Goal: Information Seeking & Learning: Learn about a topic

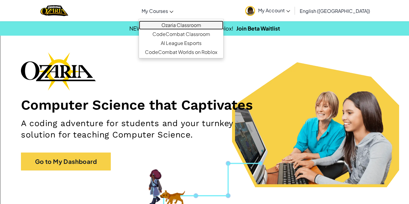
click at [205, 22] on link "Ozaria Classroom" at bounding box center [181, 25] width 85 height 9
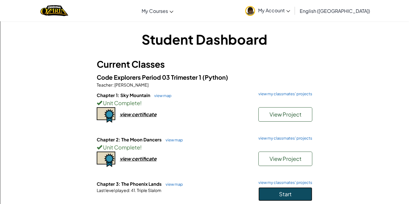
click at [286, 193] on span "Start" at bounding box center [285, 194] width 13 height 7
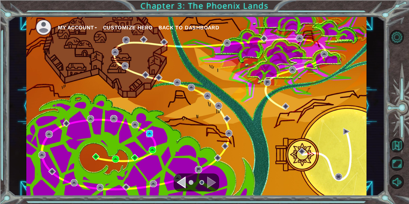
click at [152, 132] on img at bounding box center [149, 133] width 7 height 7
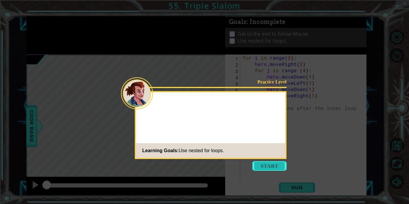
click at [255, 168] on button "Start" at bounding box center [270, 166] width 34 height 10
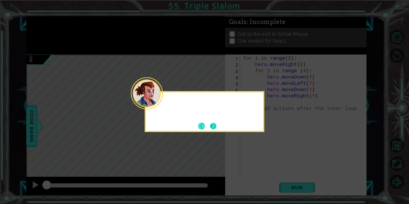
click at [214, 123] on button "Next" at bounding box center [213, 126] width 7 height 7
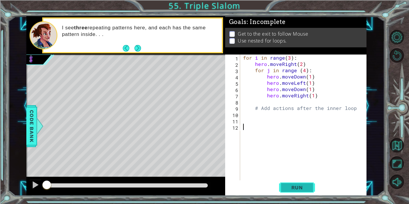
click at [289, 181] on button "Run" at bounding box center [297, 188] width 36 height 14
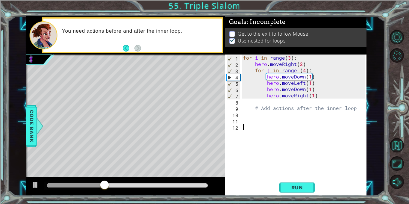
click at [256, 104] on div "for i in range ( 3 ) : hero . moveRight ( 2 ) for j in range ( 4 ) : hero . mov…" at bounding box center [305, 124] width 126 height 138
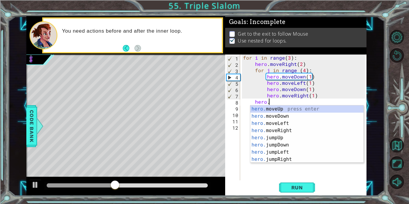
scroll to position [0, 2]
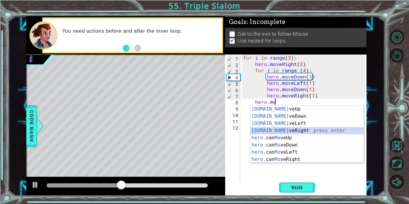
type textarea "hero.moveRight(1)"
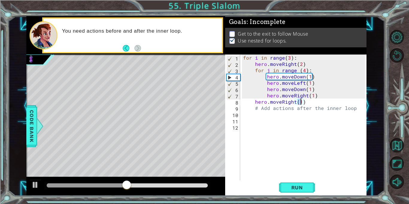
click at [303, 103] on div "for i in range ( 3 ) : hero . moveRight ( 2 ) for j in range ( 4 ) : hero . mov…" at bounding box center [305, 124] width 126 height 138
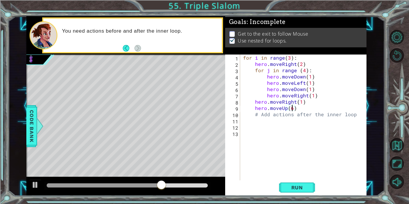
scroll to position [0, 3]
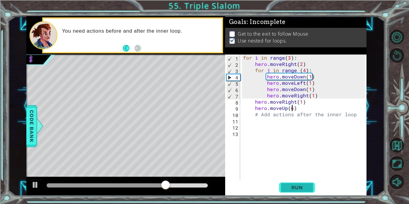
click at [300, 188] on span "Run" at bounding box center [298, 188] width 24 height 6
click at [304, 70] on div "for i in range ( 3 ) : hero . moveRight ( 2 ) for j in range ( 4 ) : hero . mov…" at bounding box center [305, 124] width 126 height 138
type textarea "for j in range (3):"
click at [310, 183] on button "Run" at bounding box center [297, 188] width 36 height 14
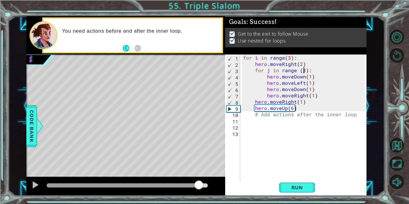
drag, startPoint x: 58, startPoint y: 183, endPoint x: 201, endPoint y: 188, distance: 143.7
click at [201, 188] on div at bounding box center [199, 185] width 11 height 11
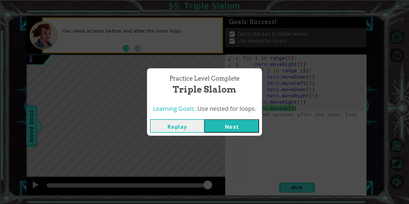
click at [254, 122] on button "Next" at bounding box center [232, 125] width 55 height 13
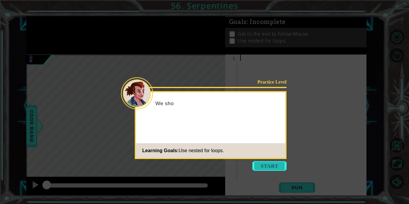
click at [256, 166] on button "Start" at bounding box center [270, 166] width 34 height 10
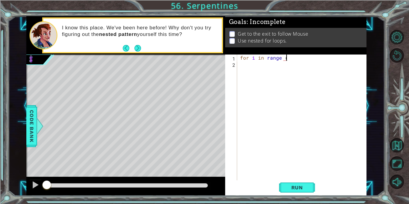
scroll to position [0, 3]
type textarea "for i in range (3):"
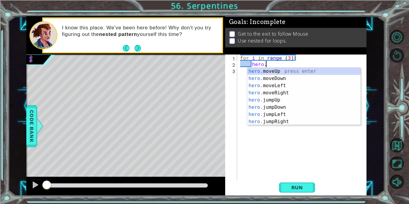
scroll to position [0, 1]
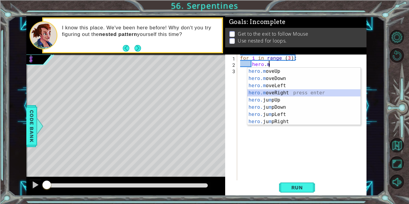
type textarea "hero.moveRight(1)"
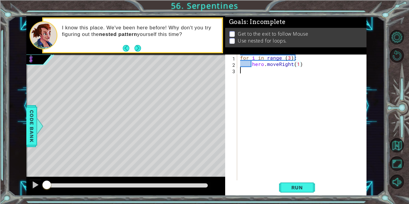
click at [245, 73] on div "for i in range ( 3 ) : hero . moveRight ( 1 )" at bounding box center [303, 124] width 129 height 138
type textarea "for j in range(4):"
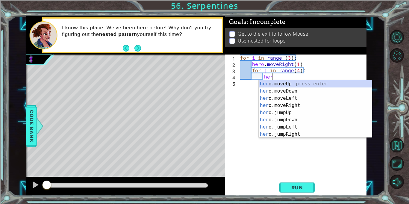
scroll to position [0, 2]
type textarea "hero.moveUp(1)"
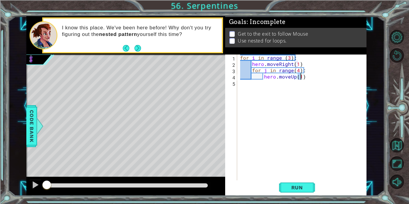
click at [305, 76] on div "for i in range ( 3 ) : hero . moveRight ( 1 ) for j in range ( 4 ) : hero . mov…" at bounding box center [303, 124] width 129 height 138
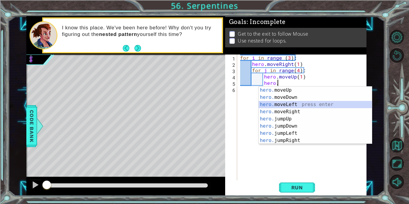
type textarea "hero.moveLeft(1)"
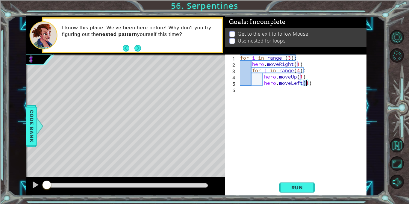
click at [314, 82] on div "for i in range ( 3 ) : hero . moveRight ( 1 ) for j in range ( 4 ) : hero . mov…" at bounding box center [303, 124] width 129 height 138
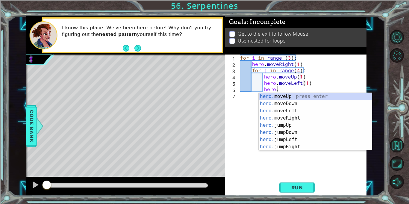
type textarea "hero.moveUp(1)"
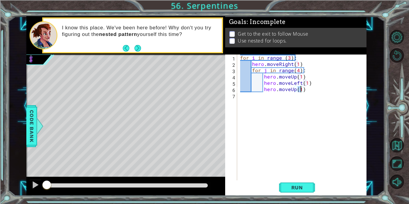
click at [311, 92] on div "for i in range ( 3 ) : hero . moveRight ( 1 ) for j in range ( 4 ) : hero . mov…" at bounding box center [303, 124] width 129 height 138
click at [304, 189] on span "Run" at bounding box center [298, 188] width 24 height 6
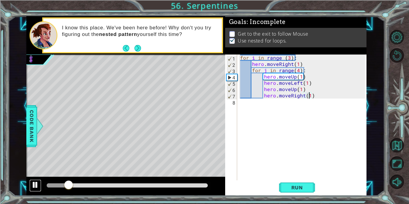
click at [32, 183] on div at bounding box center [35, 185] width 8 height 8
click at [299, 69] on div "for i in range ( 3 ) : hero . moveRight ( 1 ) for j in range ( 4 ) : hero . mov…" at bounding box center [303, 124] width 129 height 138
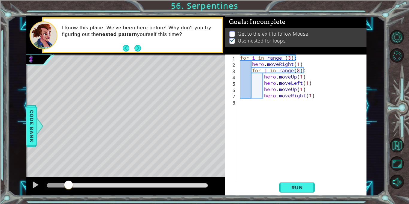
scroll to position [0, 4]
click at [307, 189] on span "Run" at bounding box center [298, 188] width 24 height 6
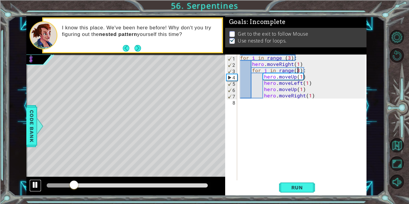
click at [34, 189] on div at bounding box center [35, 185] width 8 height 8
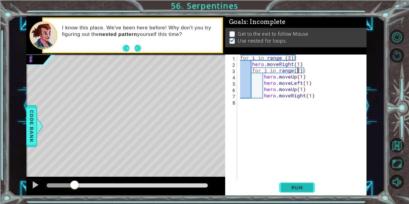
click at [311, 183] on button "Run" at bounding box center [297, 188] width 36 height 14
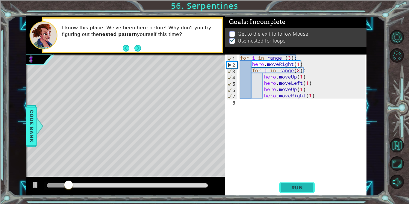
click at [306, 185] on span "Run" at bounding box center [298, 188] width 24 height 6
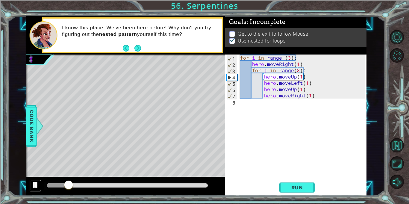
click at [33, 187] on div at bounding box center [35, 185] width 8 height 8
click at [252, 96] on div "for i in range ( 3 ) : hero . moveRight ( 1 ) for j in range ( 3 ) : hero . mov…" at bounding box center [303, 124] width 129 height 138
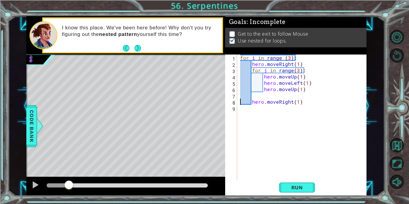
type textarea "hero.moveRight(1)"
click at [268, 102] on div "for i in range ( 3 ) : hero . moveRight ( 1 ) for j in range ( 3 ) : hero . mov…" at bounding box center [303, 124] width 129 height 138
click at [304, 193] on button "Run" at bounding box center [297, 188] width 36 height 14
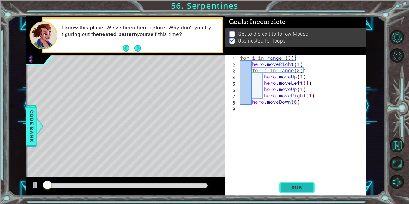
click at [305, 190] on span "Run" at bounding box center [298, 188] width 24 height 6
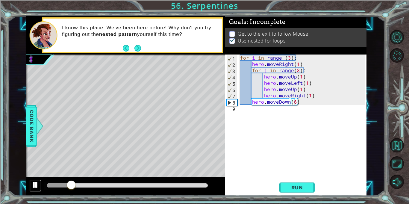
click at [30, 185] on button at bounding box center [35, 186] width 12 height 12
click at [253, 97] on div "for i in range ( 3 ) : hero . moveRight ( 1 ) for j in range ( 3 ) : hero . mov…" at bounding box center [303, 124] width 129 height 138
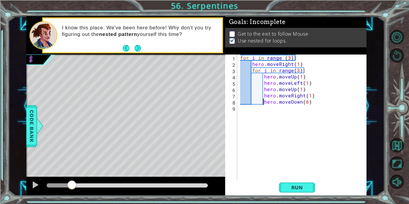
type textarea "hero.moveDown(6)"
drag, startPoint x: 253, startPoint y: 103, endPoint x: 297, endPoint y: 104, distance: 44.4
click at [297, 104] on div "for i in range ( 3 ) : hero . moveRight ( 1 ) for j in range ( 3 ) : hero . mov…" at bounding box center [303, 124] width 129 height 138
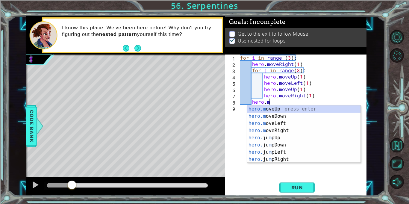
scroll to position [0, 1]
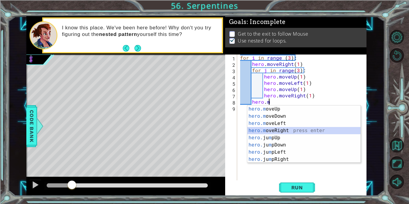
type textarea "hero.moveRight(1)"
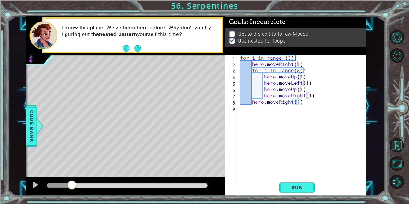
click at [305, 103] on div "for i in range ( 3 ) : hero . moveRight ( 1 ) for j in range ( 3 ) : hero . mov…" at bounding box center [303, 124] width 129 height 138
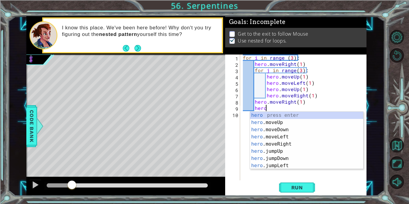
scroll to position [0, 1]
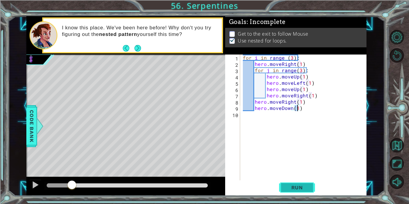
click at [305, 183] on button "Run" at bounding box center [297, 188] width 36 height 14
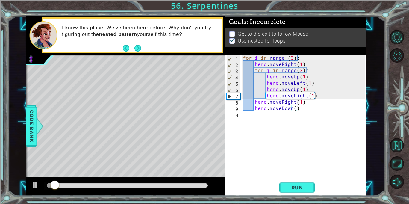
scroll to position [0, 3]
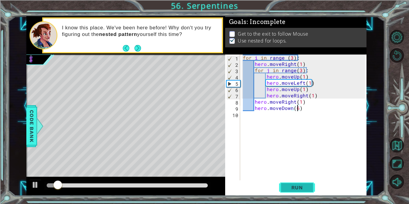
click at [310, 191] on button "Run" at bounding box center [297, 188] width 36 height 14
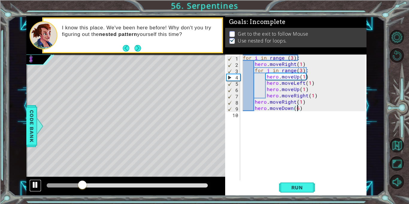
click at [31, 184] on div at bounding box center [35, 185] width 8 height 8
click at [299, 65] on div "for i in range ( 3 ) : hero . moveRight ( 1 ) for j in range ( 3 ) : hero . mov…" at bounding box center [305, 124] width 126 height 138
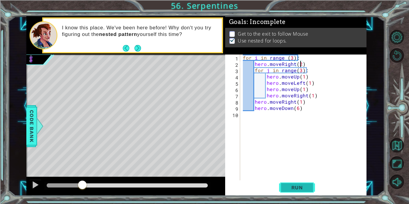
type textarea "hero.moveRight(2)"
click at [295, 188] on span "Run" at bounding box center [298, 188] width 24 height 6
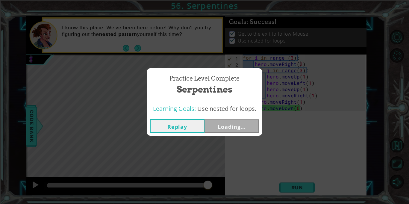
drag, startPoint x: 56, startPoint y: 187, endPoint x: 215, endPoint y: 183, distance: 159.8
click at [215, 183] on body "1 ההההההההההההההההההההההההההההההההההההההההההההההההההההההההההההההההההההההההההההה…" at bounding box center [204, 102] width 409 height 204
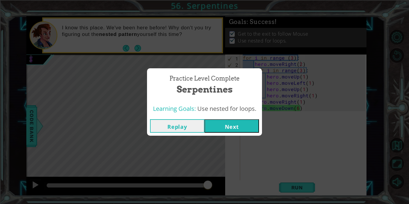
click at [248, 123] on button "Next" at bounding box center [232, 125] width 55 height 13
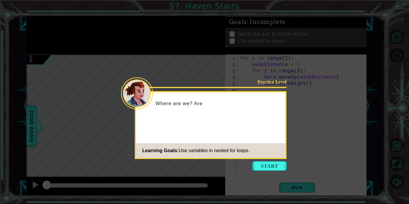
click at [275, 171] on icon at bounding box center [204, 102] width 409 height 204
click at [274, 167] on button "Start" at bounding box center [270, 166] width 34 height 10
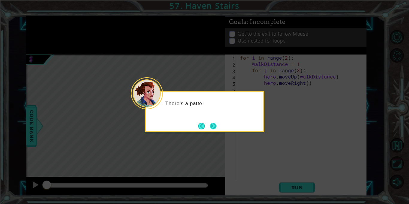
click at [218, 129] on button "Next" at bounding box center [213, 126] width 9 height 9
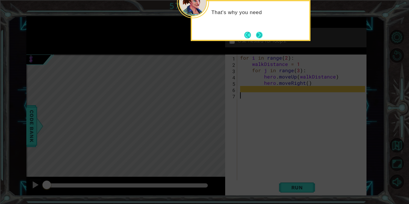
click at [258, 31] on button "Next" at bounding box center [259, 35] width 9 height 9
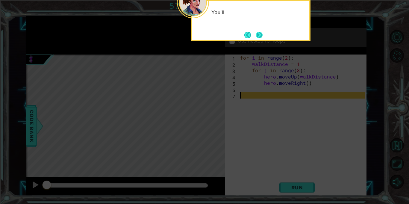
click at [257, 34] on button "Next" at bounding box center [259, 35] width 9 height 9
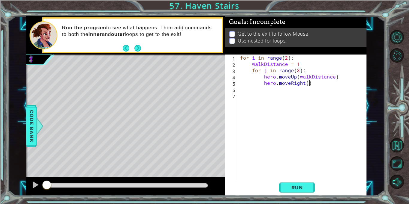
click at [312, 83] on div "for i in range ( 2 ) : walkDistance = 1 for j in range ( 3 ) : hero . moveUp ( …" at bounding box center [303, 124] width 129 height 138
type textarea "hero.moveRight()"
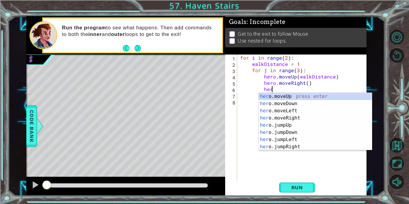
scroll to position [0, 2]
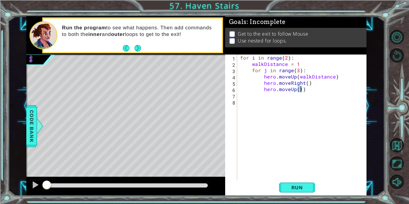
type textarea "hero.moveUp(2)"
click at [305, 90] on div "for i in range ( 2 ) : walkDistance = 1 for j in range ( 3 ) : hero . moveUp ( …" at bounding box center [303, 124] width 129 height 138
click at [298, 70] on div "for i in range ( 2 ) : walkDistance = 1 for j in range ( 3 ) : hero . moveUp ( …" at bounding box center [303, 124] width 129 height 138
click at [309, 187] on button "Run" at bounding box center [297, 188] width 36 height 14
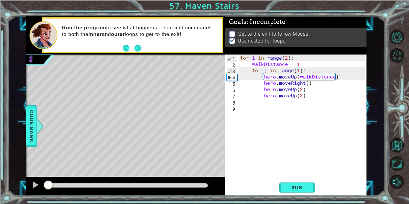
drag, startPoint x: 83, startPoint y: 186, endPoint x: 47, endPoint y: 187, distance: 35.7
click at [47, 187] on div at bounding box center [48, 185] width 11 height 11
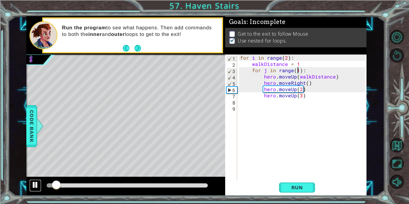
click at [35, 186] on div at bounding box center [35, 185] width 8 height 8
click at [307, 90] on div "for i in range ( 2 ) : walkDistance = 1 for j in range ( 1 ) : hero . moveUp ( …" at bounding box center [303, 124] width 129 height 138
type textarea "hero.moveUp(2)"
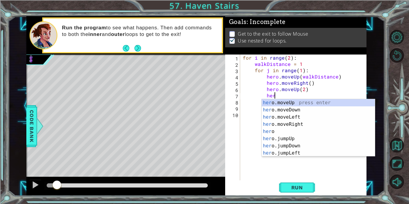
scroll to position [0, 2]
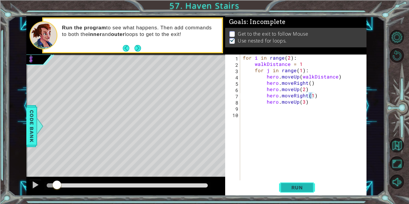
click at [308, 187] on span "Run" at bounding box center [298, 188] width 24 height 6
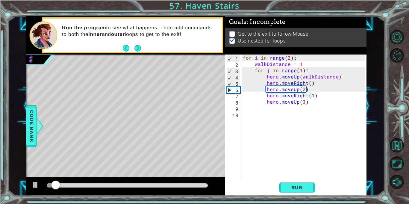
click at [296, 58] on div "for i in range ( 2 ) : walkDistance = 1 for j in range ( 1 ) : hero . moveUp ( …" at bounding box center [305, 124] width 126 height 138
type textarea "for i in range(2):"
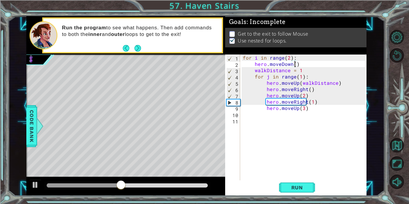
scroll to position [0, 3]
type textarea "hero.moveDown(6)"
click at [284, 185] on button "Run" at bounding box center [297, 188] width 36 height 14
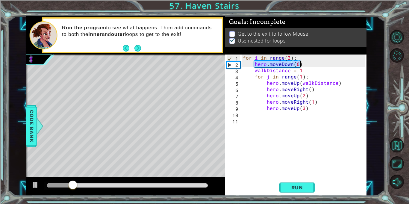
drag, startPoint x: 254, startPoint y: 65, endPoint x: 300, endPoint y: 64, distance: 46.2
click at [300, 64] on div "for i in range ( 2 ) : hero . moveDown ( 6 ) walkDistance = 1 for j in range ( …" at bounding box center [305, 124] width 126 height 138
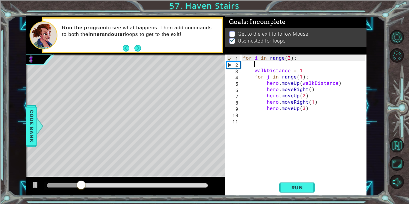
scroll to position [0, 0]
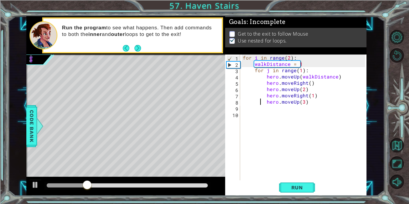
click at [259, 103] on div "for i in range ( 2 ) : walkDistance = 1 for j in range ( 1 ) : hero . moveUp ( …" at bounding box center [305, 124] width 126 height 138
type textarea "hero.moveUp(3)"
click at [259, 110] on div "for i in range ( 2 ) : walkDistance = 1 for j in range ( 1 ) : hero . moveUp ( …" at bounding box center [305, 124] width 126 height 138
paste textarea "hero.moveDown(6)"
click at [307, 187] on span "Run" at bounding box center [298, 188] width 24 height 6
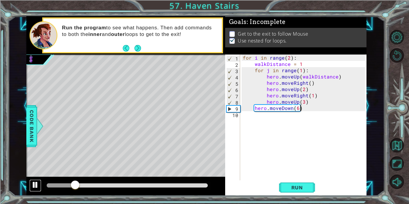
click at [34, 186] on div at bounding box center [35, 185] width 8 height 8
click at [293, 187] on span "Run" at bounding box center [298, 188] width 24 height 6
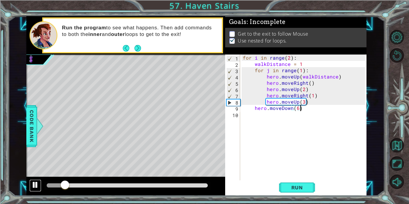
click at [37, 184] on div at bounding box center [35, 185] width 8 height 8
click at [292, 108] on div "for i in range ( 2 ) : walkDistance = 1 for j in range ( 1 ) : hero . moveUp ( …" at bounding box center [305, 124] width 126 height 138
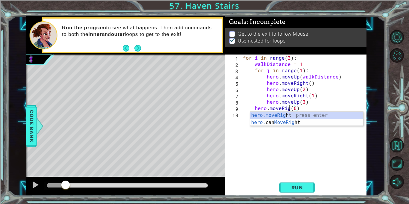
scroll to position [0, 3]
click at [301, 107] on div "for i in range ( 2 ) : walkDistance = 1 for j in range ( 1 ) : hero . moveUp ( …" at bounding box center [305, 124] width 126 height 138
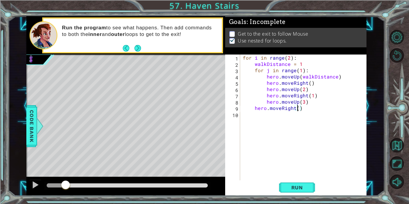
scroll to position [0, 3]
type textarea "hero.moveRight(1)"
click at [296, 190] on span "Run" at bounding box center [298, 188] width 24 height 6
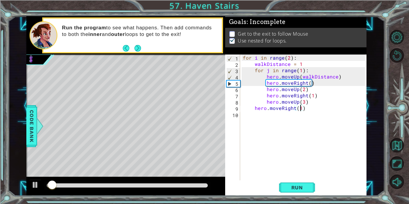
click at [305, 109] on div "for i in range ( 2 ) : walkDistance = 1 for j in range ( 1 ) : hero . moveUp ( …" at bounding box center [305, 124] width 126 height 138
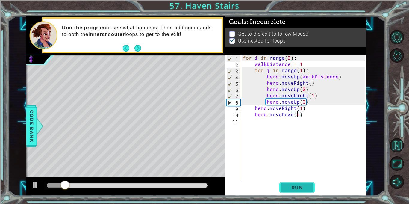
type textarea "hero.moveDown(6)"
click at [310, 187] on button "Run" at bounding box center [297, 188] width 36 height 14
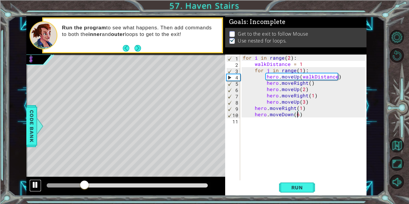
click at [36, 186] on div at bounding box center [35, 185] width 8 height 8
click at [304, 117] on div "for i in range ( 2 ) : walkDistance = 1 for j in range ( 1 ) : hero . moveUp ( …" at bounding box center [305, 124] width 126 height 138
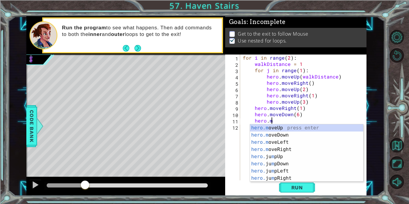
scroll to position [0, 1]
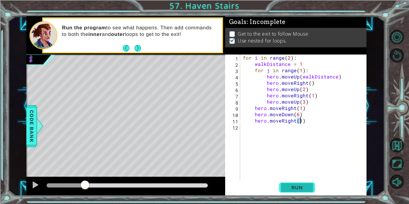
type textarea "hero.moveRight(1)"
click at [313, 189] on button "Run" at bounding box center [297, 188] width 36 height 14
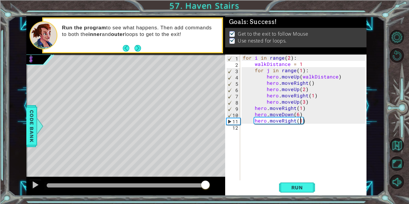
drag, startPoint x: 58, startPoint y: 189, endPoint x: 205, endPoint y: 185, distance: 147.2
click at [205, 185] on div at bounding box center [205, 185] width 11 height 11
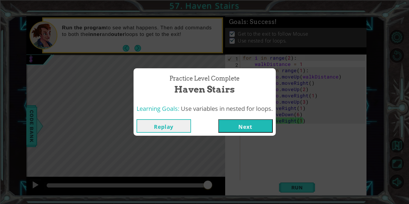
click at [260, 123] on button "Next" at bounding box center [245, 125] width 55 height 13
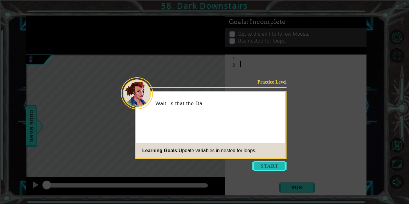
click at [274, 165] on button "Start" at bounding box center [270, 166] width 34 height 10
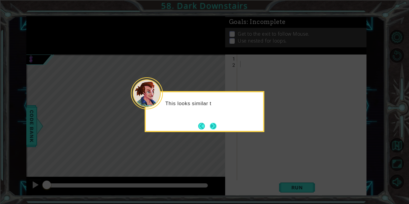
click at [215, 125] on button "Next" at bounding box center [214, 126] width 10 height 10
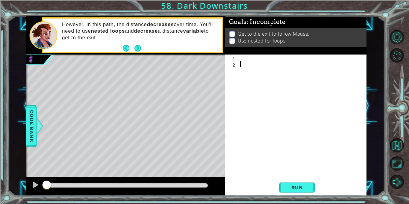
click at [239, 58] on div at bounding box center [303, 124] width 129 height 138
type textarea "for i in range(3):"
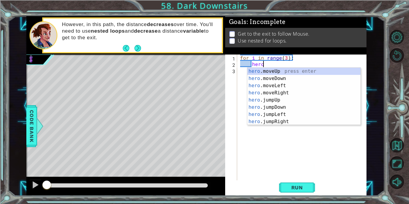
scroll to position [0, 1]
type textarea "h"
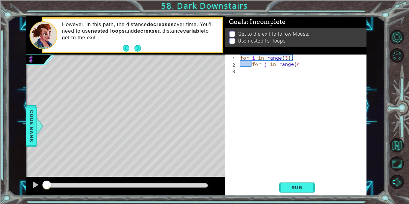
scroll to position [0, 3]
type textarea "for j in range(4):"
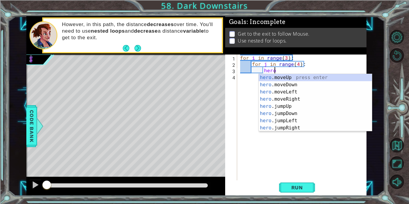
scroll to position [0, 2]
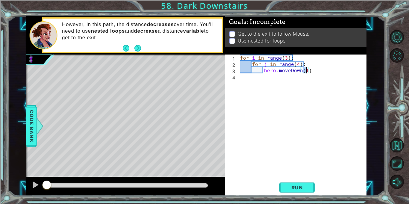
type textarea "hero.moveDown(3)"
click at [313, 72] on div "for i in range ( 3 ) : for j in range ( 4 ) : hero . moveDown ( 3 )" at bounding box center [303, 124] width 129 height 138
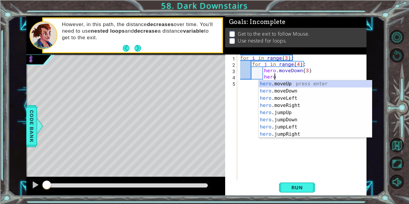
scroll to position [0, 2]
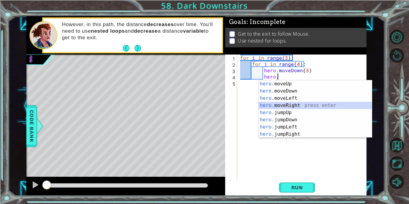
type textarea "hero.moveRight(1)"
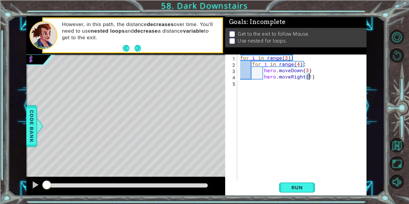
click at [312, 76] on div "for i in range ( 3 ) : for j in range ( 4 ) : hero . moveDown ( 3 ) hero . move…" at bounding box center [303, 124] width 129 height 138
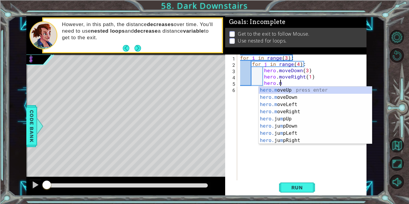
scroll to position [0, 2]
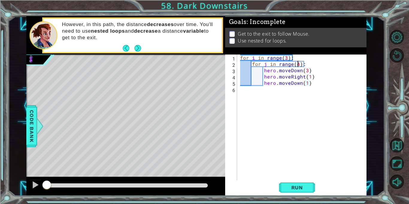
click at [299, 64] on div "for i in range ( 3 ) : for j in range ( 4 ) : hero . moveDown ( 3 ) hero . move…" at bounding box center [303, 124] width 129 height 138
click at [307, 83] on div "for i in range ( 3 ) : for j in range ( 3 ) : hero . moveDown ( 3 ) hero . move…" at bounding box center [303, 124] width 129 height 138
type textarea "hero.moveDown(2)"
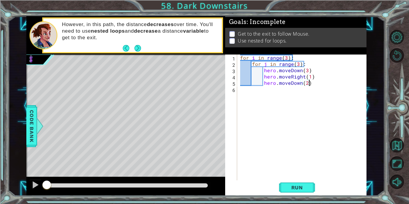
click at [312, 85] on div "for i in range ( 3 ) : for j in range ( 3 ) : hero . moveDown ( 3 ) hero . move…" at bounding box center [303, 124] width 129 height 138
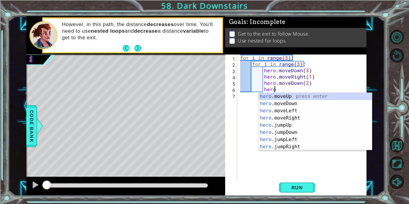
scroll to position [0, 2]
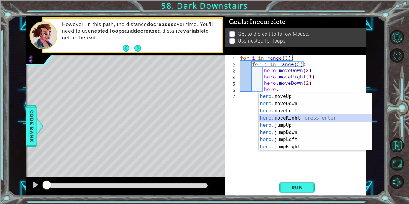
type textarea "hero.moveRight(1)"
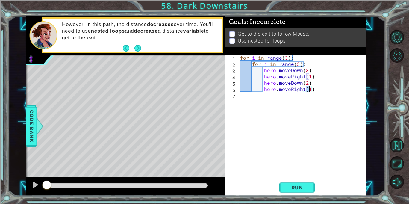
click at [314, 90] on div "for i in range ( 3 ) : for j in range ( 3 ) : hero . moveDown ( 3 ) hero . move…" at bounding box center [303, 124] width 129 height 138
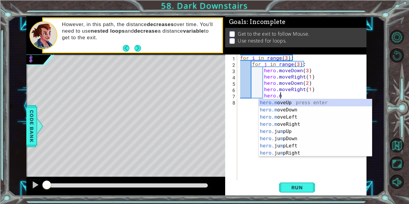
scroll to position [0, 2]
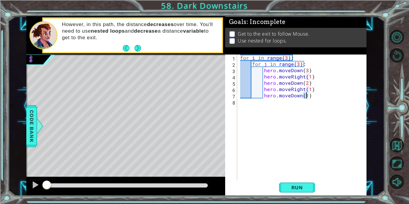
click at [309, 97] on div "for i in range ( 3 ) : for j in range ( 3 ) : hero . moveDown ( 3 ) hero . move…" at bounding box center [303, 124] width 129 height 138
click at [252, 98] on div "for i in range ( 3 ) : for j in range ( 3 ) : hero . moveDown ( 3 ) hero . move…" at bounding box center [303, 124] width 129 height 138
type textarea "hero.moveDown(1)"
click at [315, 96] on div "for i in range ( 3 ) : for j in range ( 3 ) : hero . moveDown ( 3 ) hero . move…" at bounding box center [303, 124] width 129 height 138
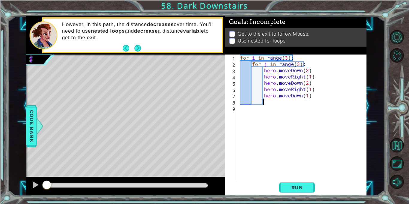
type textarea "`"
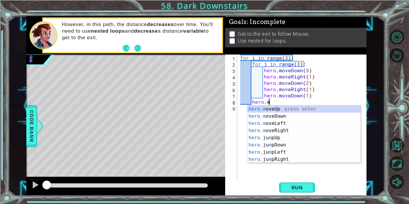
scroll to position [0, 1]
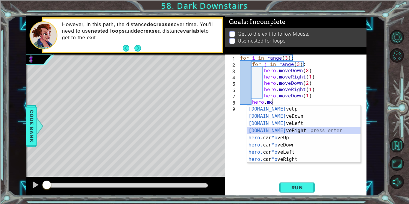
type textarea "hero.moveRight(1)"
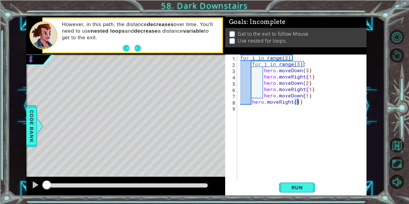
click at [304, 104] on div "for i in range ( 3 ) : for j in range ( 3 ) : hero . moveDown ( 3 ) hero . move…" at bounding box center [303, 124] width 129 height 138
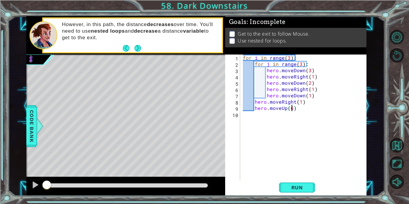
scroll to position [0, 3]
click at [296, 108] on div "for i in range ( 3 ) : for j in range ( 3 ) : hero . moveDown ( 3 ) hero . move…" at bounding box center [305, 124] width 126 height 138
type textarea "hero.moveUp(6)"
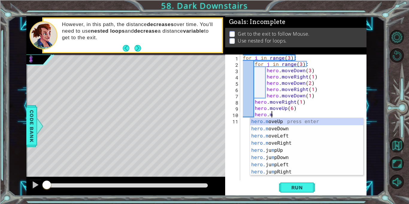
scroll to position [0, 1]
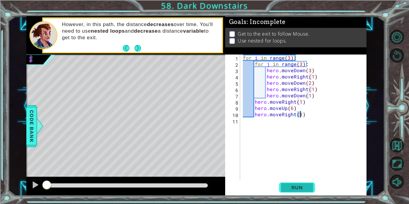
click at [296, 188] on span "Run" at bounding box center [298, 188] width 24 height 6
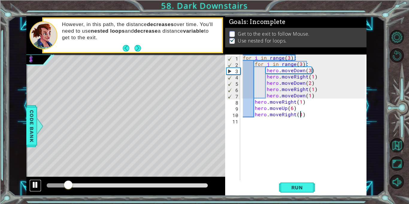
click at [38, 186] on div at bounding box center [35, 185] width 8 height 8
click at [300, 63] on div "for i in range ( 3 ) : for j in range ( 3 ) : hero . moveDown ( 3 ) hero . move…" at bounding box center [305, 124] width 126 height 138
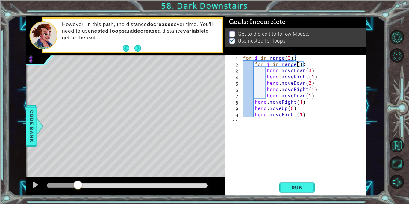
scroll to position [0, 4]
click at [301, 183] on button "Run" at bounding box center [297, 188] width 36 height 14
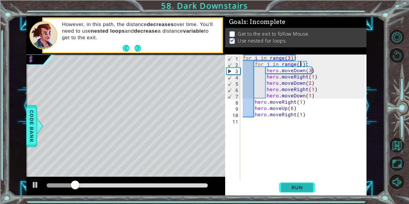
type textarea "for j in range(1):"
click at [304, 186] on span "Run" at bounding box center [298, 188] width 24 height 6
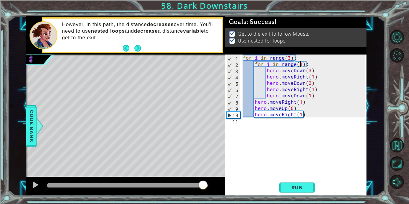
drag, startPoint x: 61, startPoint y: 183, endPoint x: 214, endPoint y: 177, distance: 153.9
click at [214, 177] on div at bounding box center [125, 186] width 199 height 19
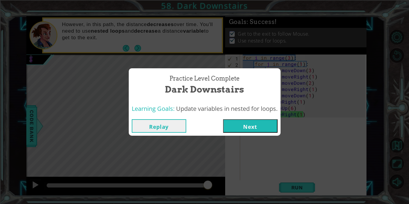
click at [253, 128] on button "Next" at bounding box center [250, 125] width 55 height 13
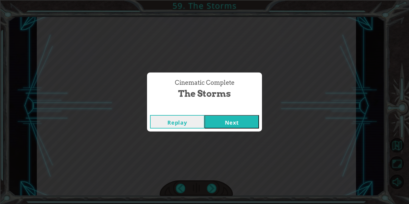
click at [240, 125] on button "Next" at bounding box center [232, 121] width 55 height 13
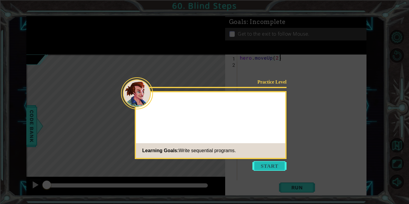
click at [273, 162] on button "Start" at bounding box center [270, 166] width 34 height 10
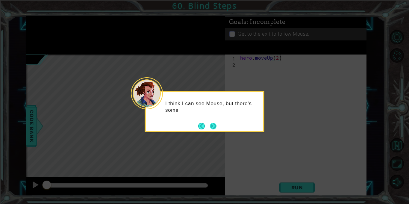
click at [215, 126] on button "Next" at bounding box center [213, 126] width 7 height 7
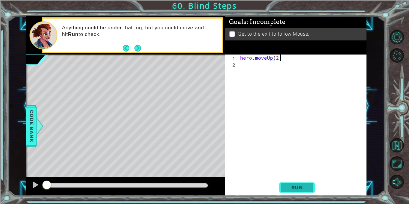
click at [312, 188] on button "Run" at bounding box center [297, 188] width 36 height 14
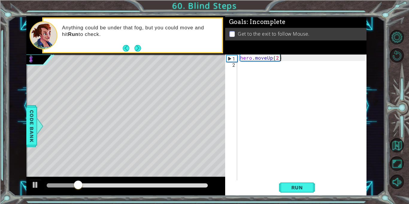
click at [243, 66] on div "hero . moveUp ( 2 )" at bounding box center [303, 124] width 129 height 138
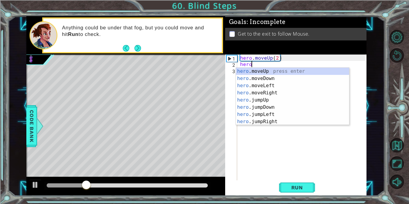
scroll to position [0, 1]
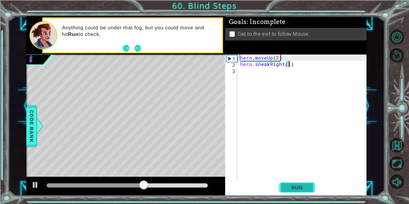
click at [293, 192] on button "Run" at bounding box center [297, 188] width 36 height 14
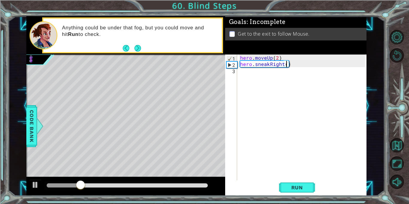
scroll to position [0, 3]
type textarea "hero.sneakRight(2)"
click at [308, 186] on span "Run" at bounding box center [298, 188] width 24 height 6
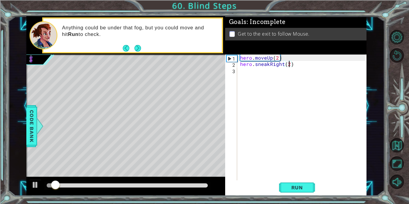
click at [245, 74] on div "hero . moveUp ( 2 ) hero . sneakRight ( 2 )" at bounding box center [303, 124] width 129 height 138
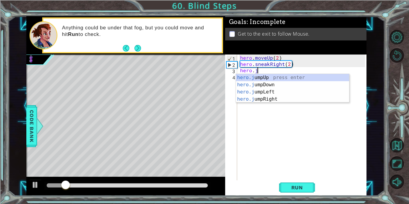
type textarea "hero.ju"
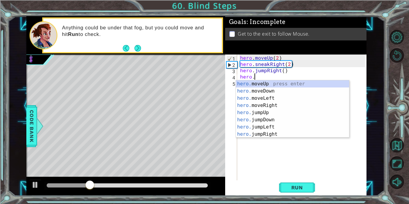
scroll to position [0, 1]
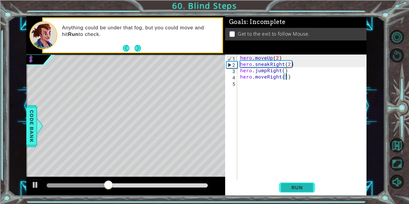
type textarea "hero.moveRight(1)"
click at [308, 186] on span "Run" at bounding box center [298, 188] width 24 height 6
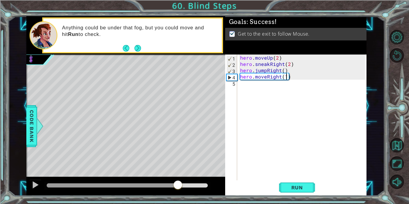
drag, startPoint x: 74, startPoint y: 183, endPoint x: 180, endPoint y: 181, distance: 106.1
click at [180, 181] on div at bounding box center [178, 185] width 11 height 11
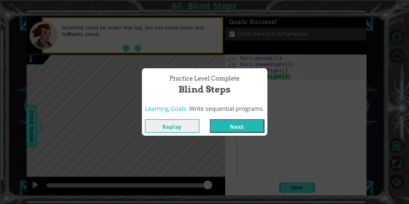
click at [237, 127] on button "Next" at bounding box center [237, 125] width 55 height 13
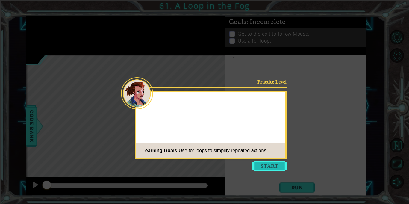
click at [268, 169] on button "Start" at bounding box center [270, 166] width 34 height 10
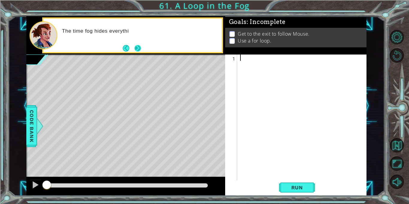
click at [141, 46] on button "Next" at bounding box center [138, 48] width 8 height 8
type textarea "for i in range(2):"
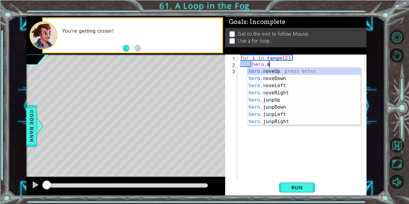
scroll to position [0, 1]
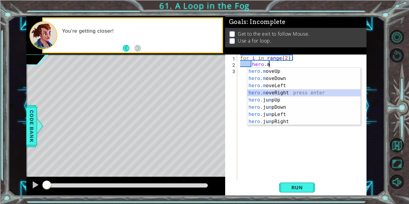
type textarea "hero.moveRight(1)"
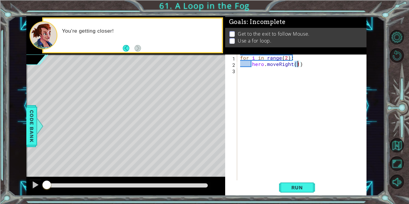
click at [308, 68] on div "for i in range ( 2 ) : hero . moveRight ( 1 )" at bounding box center [303, 124] width 129 height 138
click at [307, 67] on div "for i in range ( 2 ) : hero . moveRight ( 1 )" at bounding box center [303, 124] width 129 height 138
type textarea "hero.moveRight(1)"
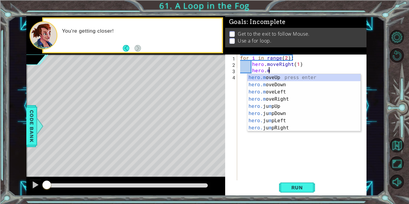
scroll to position [0, 1]
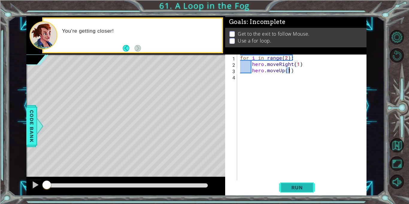
click at [305, 183] on button "Run" at bounding box center [297, 188] width 36 height 14
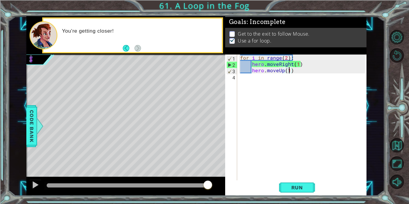
click at [277, 71] on div "for i in range ( 2 ) : hero . moveRight ( 1 ) hero . moveUp ( 1 )" at bounding box center [303, 124] width 129 height 138
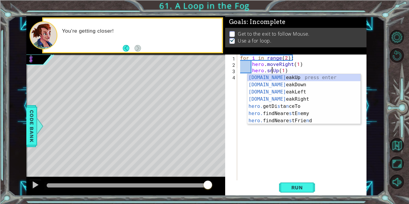
scroll to position [0, 2]
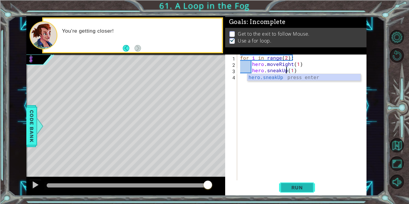
click at [286, 184] on button "Run" at bounding box center [297, 188] width 36 height 14
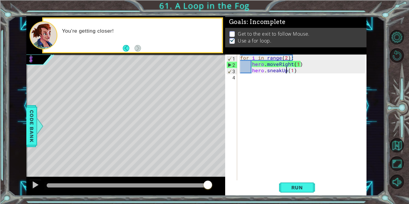
click at [277, 63] on div "for i in range ( 2 ) : hero . moveRight ( 1 ) hero . sneakUp ( 1 )" at bounding box center [303, 124] width 129 height 138
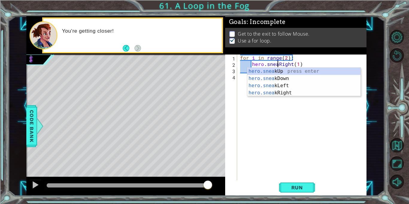
scroll to position [0, 2]
click at [294, 190] on span "Run" at bounding box center [298, 188] width 24 height 6
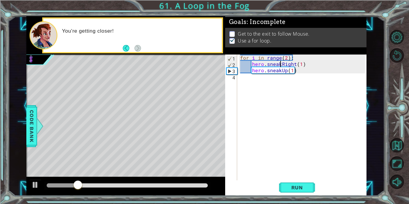
click at [286, 58] on div "for i in range ( 2 ) : hero . sneakRight ( 1 ) hero . sneakUp ( 1 )" at bounding box center [303, 124] width 129 height 138
type textarea "for i in range(3):"
click at [303, 188] on span "Run" at bounding box center [298, 188] width 24 height 6
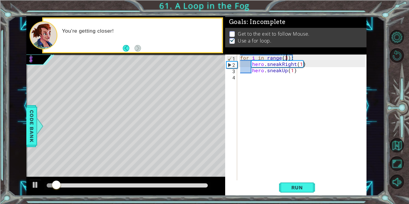
click at [248, 82] on div "for i in range ( 3 ) : hero . sneakRight ( 1 ) hero . sneakUp ( 1 )" at bounding box center [303, 124] width 129 height 138
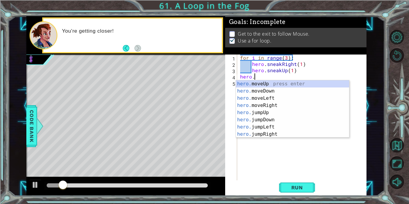
scroll to position [0, 1]
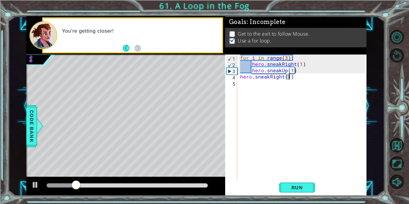
type textarea "hero.sneakRight(1)"
click at [241, 82] on div "for i in range ( 3 ) : hero . sneakRight ( 1 ) hero . sneakUp ( 1 ) hero . snea…" at bounding box center [303, 124] width 129 height 138
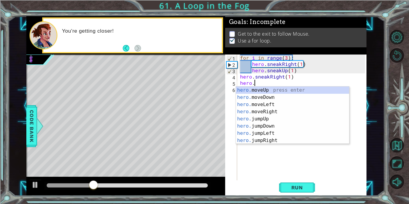
type textarea "hero.j"
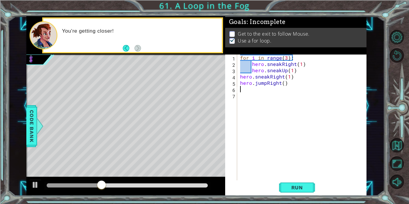
scroll to position [0, 0]
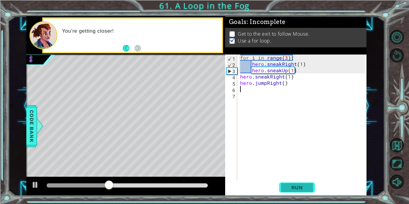
click at [290, 192] on button "Run" at bounding box center [297, 188] width 36 height 14
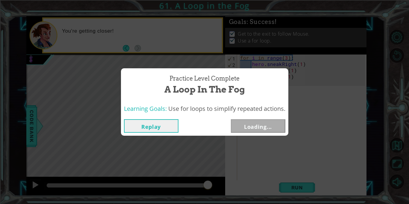
drag, startPoint x: 55, startPoint y: 188, endPoint x: 215, endPoint y: 194, distance: 160.2
click at [215, 194] on body "1 ההההההההההההההההההההההההההההההההההההההההההההההההההההההההההההההההההההההההההההה…" at bounding box center [204, 102] width 409 height 204
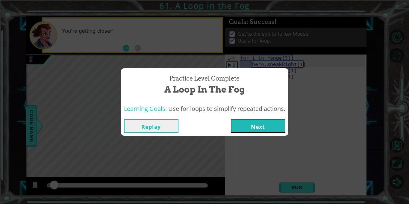
click at [267, 129] on button "Next" at bounding box center [258, 125] width 55 height 13
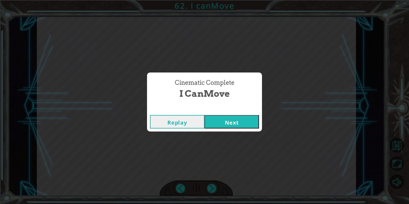
click at [226, 123] on button "Next" at bounding box center [232, 121] width 55 height 13
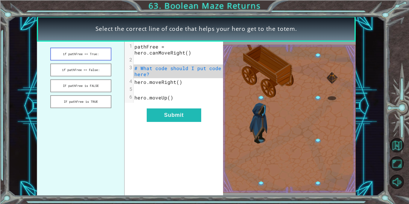
click at [81, 57] on button "if pathFree == True:" at bounding box center [80, 54] width 61 height 13
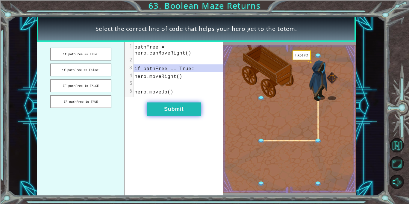
click at [172, 105] on button "Submit" at bounding box center [174, 108] width 55 height 13
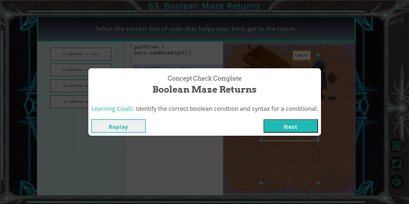
click at [287, 122] on button "Next" at bounding box center [291, 125] width 55 height 13
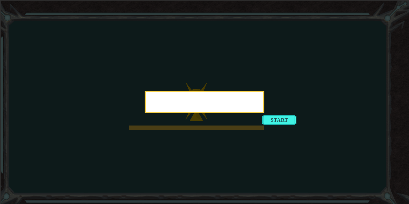
click at [265, 113] on div at bounding box center [205, 102] width 120 height 22
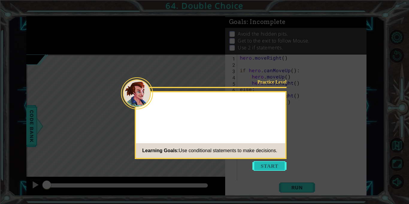
click at [282, 168] on button "Start" at bounding box center [270, 166] width 34 height 10
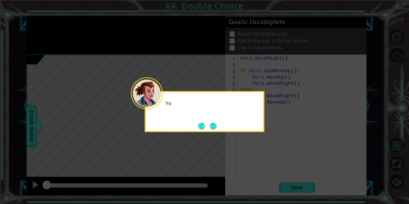
click at [220, 126] on div "Yo" at bounding box center [205, 111] width 120 height 41
click at [215, 126] on button "Next" at bounding box center [213, 126] width 7 height 7
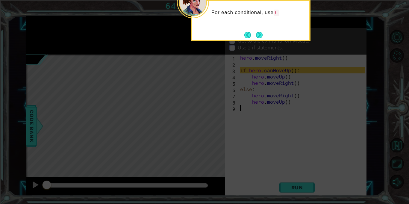
click at [268, 37] on div "For each conditional, use h" at bounding box center [251, 20] width 120 height 41
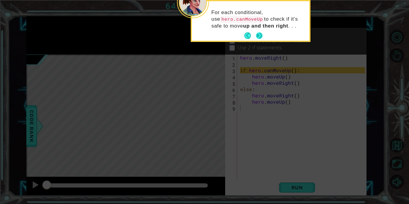
click at [259, 36] on button "Next" at bounding box center [259, 36] width 10 height 10
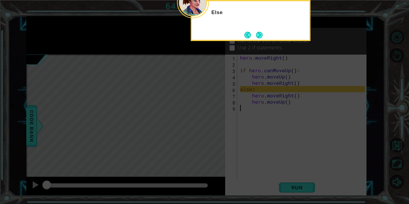
click at [259, 36] on button "Next" at bounding box center [259, 34] width 7 height 7
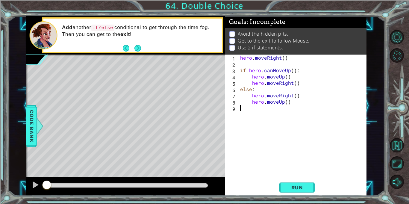
click at [289, 104] on div "hero . moveRight ( ) if hero . canMoveUp ( ) : hero . moveUp ( ) hero . moveRig…" at bounding box center [303, 124] width 129 height 138
type textarea "hero.moveUp()"
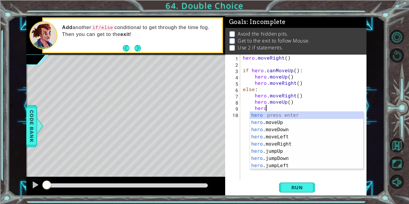
scroll to position [0, 1]
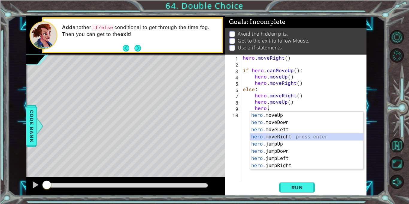
type textarea "hero.moveRight(1)"
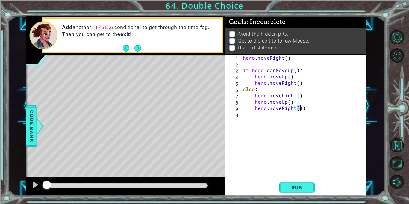
click at [309, 108] on div "hero . moveRight ( ) if hero . canMoveUp ( ) : hero . moveUp ( ) hero . moveRig…" at bounding box center [305, 124] width 126 height 138
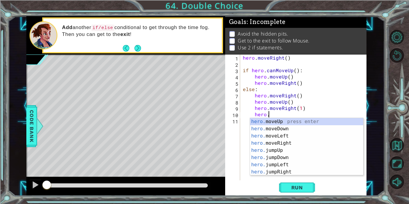
scroll to position [0, 1]
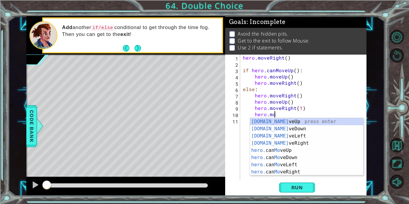
type textarea "hero.moveUp(1)"
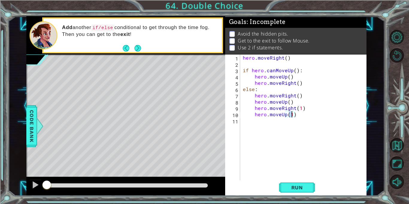
click at [296, 116] on div "hero . moveRight ( ) if hero . canMoveUp ( ) : hero . moveUp ( ) hero . moveRig…" at bounding box center [305, 124] width 126 height 138
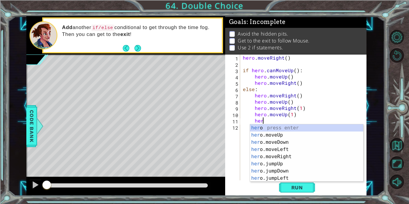
scroll to position [0, 1]
type textarea "hero"
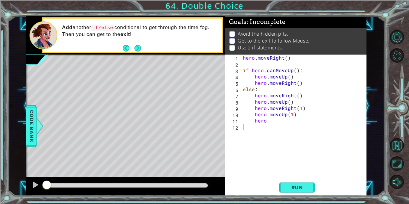
click at [272, 122] on div "hero . moveRight ( ) if hero . canMoveUp ( ) : hero . moveUp ( ) hero . moveRig…" at bounding box center [305, 124] width 126 height 138
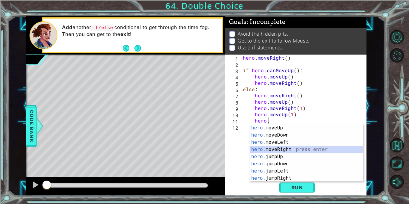
type textarea "hero.moveRight(1)"
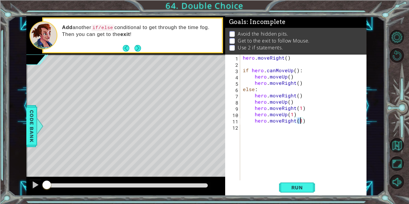
click at [309, 122] on div "hero . moveRight ( ) if hero . canMoveUp ( ) : hero . moveUp ( ) hero . moveRig…" at bounding box center [305, 124] width 126 height 138
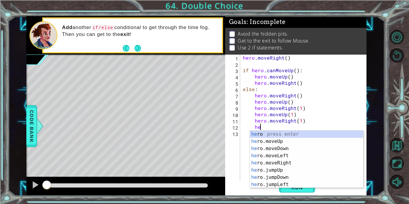
scroll to position [0, 1]
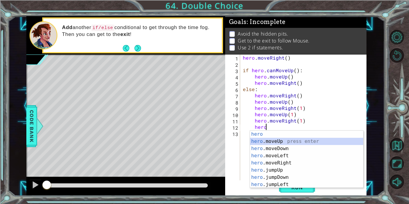
type textarea "hero.moveUp(1)"
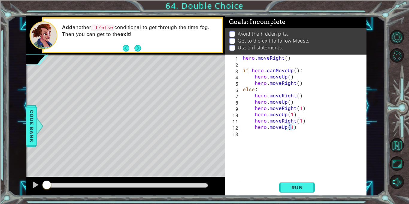
click at [302, 127] on div "hero . moveRight ( ) if hero . canMoveUp ( ) : hero . moveUp ( ) hero . moveRig…" at bounding box center [305, 124] width 126 height 138
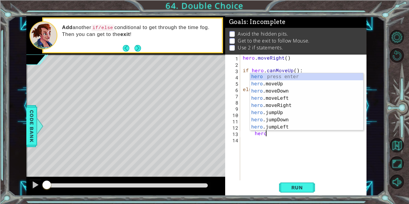
type textarea "hero."
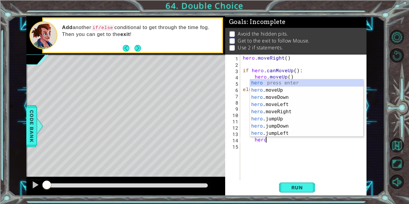
scroll to position [0, 1]
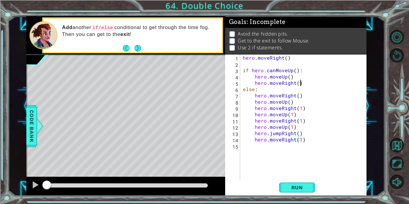
click at [302, 83] on div "hero . moveRight ( ) if hero . canMoveUp ( ) : hero . moveUp ( ) hero . moveRig…" at bounding box center [305, 124] width 126 height 138
type textarea "hero.moveRight()"
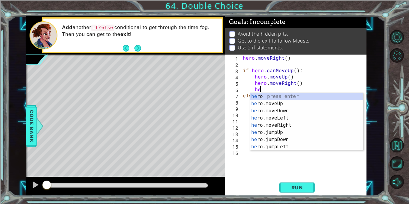
scroll to position [0, 1]
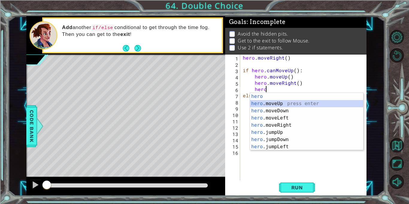
type textarea "hero.moveUp(1)"
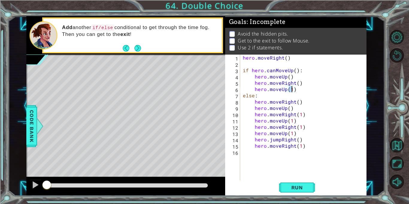
click at [297, 89] on div "hero . moveRight ( ) if hero . canMoveUp ( ) : hero . moveUp ( ) hero . moveRig…" at bounding box center [305, 124] width 126 height 138
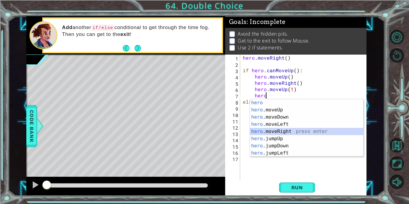
type textarea "hero.moveRight(1)"
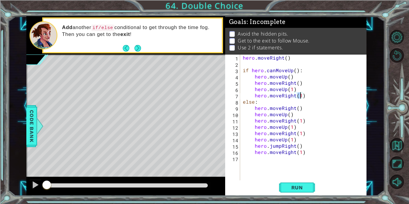
click at [306, 96] on div "hero . moveRight ( ) if hero . canMoveUp ( ) : hero . moveUp ( ) hero . moveRig…" at bounding box center [305, 124] width 126 height 138
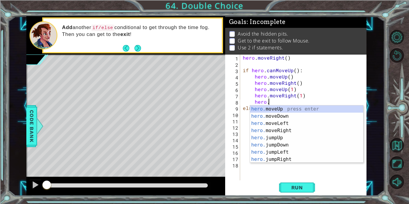
scroll to position [0, 1]
type textarea "hero.moveUp(1)"
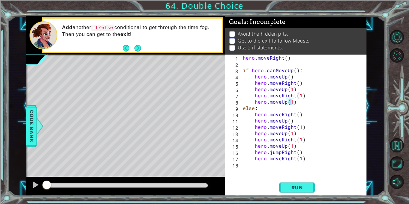
click at [301, 103] on div "hero . moveRight ( ) if hero . canMoveUp ( ) : hero . moveUp ( ) hero . moveRig…" at bounding box center [305, 124] width 126 height 138
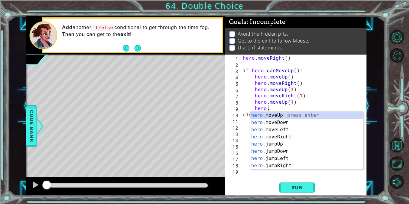
type textarea "hero.j"
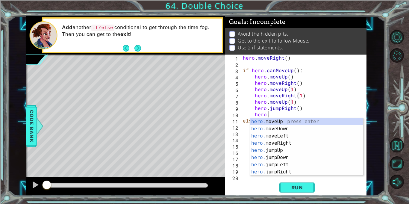
scroll to position [0, 1]
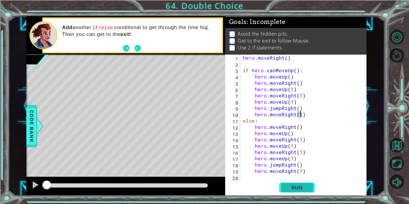
click at [303, 191] on button "Run" at bounding box center [297, 188] width 36 height 14
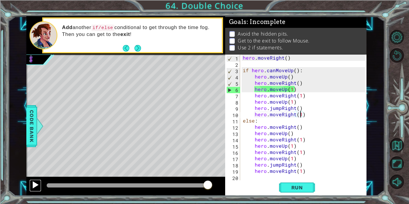
click at [38, 181] on div at bounding box center [35, 185] width 8 height 8
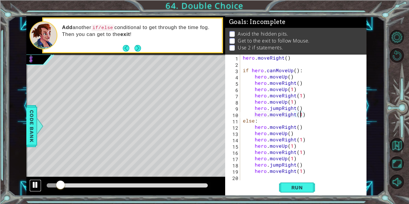
click at [38, 181] on div at bounding box center [35, 185] width 8 height 8
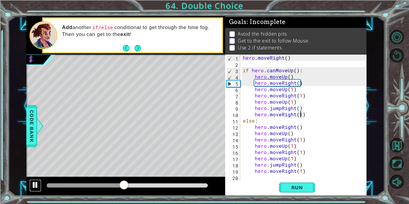
click at [38, 181] on div at bounding box center [35, 185] width 8 height 8
click at [298, 84] on div "hero . moveRight ( ) if hero . canMoveUp ( ) : hero . moveUp ( ) hero . moveRig…" at bounding box center [305, 124] width 126 height 138
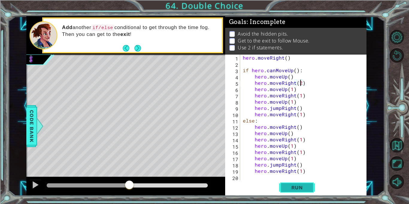
click at [301, 192] on button "Run" at bounding box center [297, 188] width 36 height 14
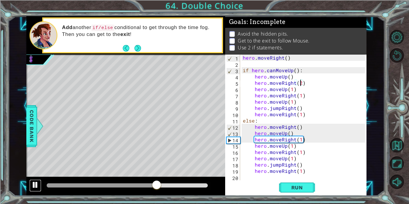
click at [34, 182] on div at bounding box center [35, 185] width 8 height 8
click at [289, 134] on div "hero . moveRight ( ) if hero . canMoveUp ( ) : hero . moveUp ( ) hero . moveRig…" at bounding box center [305, 124] width 126 height 138
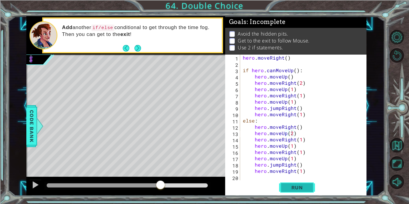
click at [301, 185] on span "Run" at bounding box center [298, 188] width 24 height 6
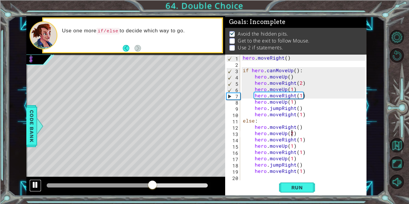
click at [36, 185] on div at bounding box center [35, 185] width 8 height 8
click at [292, 90] on div "hero . moveRight ( ) if hero . canMoveUp ( ) : hero . moveUp ( ) hero . moveRig…" at bounding box center [305, 124] width 126 height 138
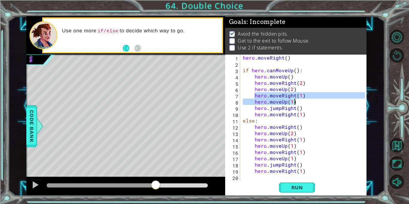
drag, startPoint x: 255, startPoint y: 96, endPoint x: 293, endPoint y: 104, distance: 39.6
click at [293, 104] on div "hero . moveRight ( ) if hero . canMoveUp ( ) : hero . moveUp ( ) hero . moveRig…" at bounding box center [305, 124] width 126 height 138
type textarea "hero.moveRight(1) hero.moveUp(1)"
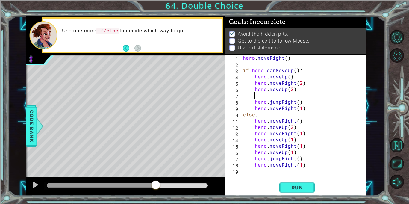
scroll to position [0, 0]
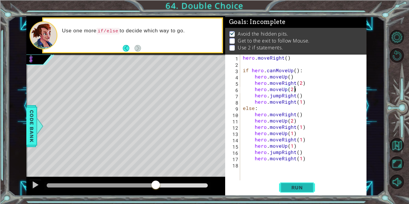
click at [293, 185] on span "Run" at bounding box center [298, 188] width 24 height 6
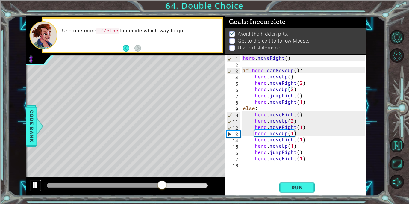
click at [33, 189] on div at bounding box center [35, 185] width 8 height 8
click at [280, 140] on div "hero . moveRight ( ) if hero . canMoveUp ( ) : hero . moveUp ( ) hero . moveRig…" at bounding box center [305, 124] width 126 height 138
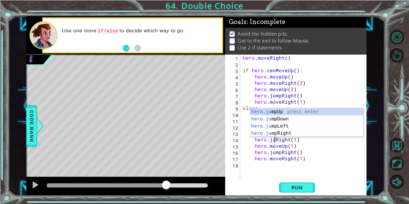
scroll to position [0, 2]
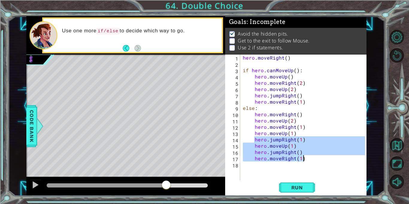
drag, startPoint x: 254, startPoint y: 141, endPoint x: 303, endPoint y: 158, distance: 51.5
click at [303, 158] on div "hero . moveRight ( ) if hero . canMoveUp ( ) : hero . moveUp ( ) hero . moveRig…" at bounding box center [305, 124] width 126 height 138
click at [303, 158] on div "hero . moveRight ( ) if hero . canMoveUp ( ) : hero . moveUp ( ) hero . moveRig…" at bounding box center [303, 118] width 123 height 126
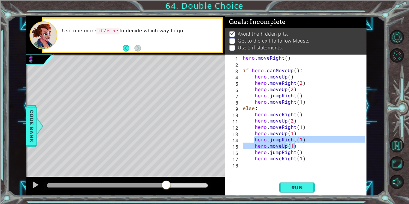
drag, startPoint x: 254, startPoint y: 141, endPoint x: 295, endPoint y: 147, distance: 41.5
click at [295, 147] on div "hero . moveRight ( ) if hero . canMoveUp ( ) : hero . moveUp ( ) hero . moveRig…" at bounding box center [305, 124] width 126 height 138
type textarea "hero.jumpRight(1) hero.moveUp(1)"
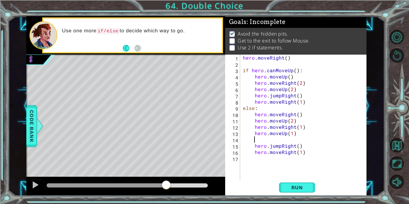
scroll to position [0, 0]
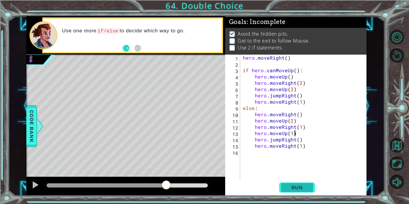
click at [303, 186] on span "Run" at bounding box center [298, 188] width 24 height 6
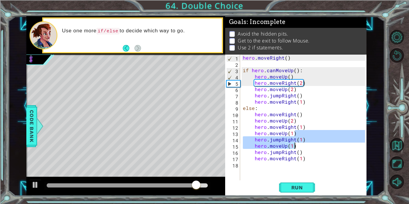
click at [287, 150] on div "hero . moveRight ( ) if hero . canMoveUp ( ) : hero . moveUp ( ) hero . moveRig…" at bounding box center [305, 124] width 126 height 138
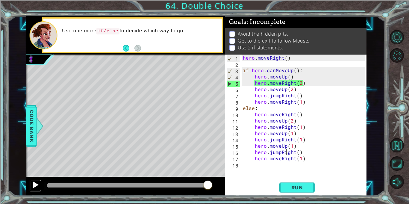
click at [34, 189] on div at bounding box center [35, 185] width 8 height 8
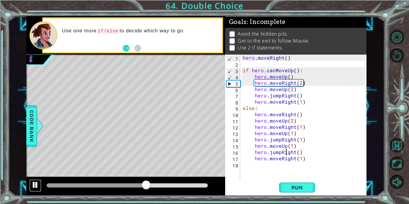
click at [36, 189] on div at bounding box center [35, 185] width 8 height 8
click at [301, 83] on div "hero . moveRight ( ) if hero . canMoveUp ( ) : hero . moveUp ( ) hero . moveRig…" at bounding box center [305, 124] width 126 height 138
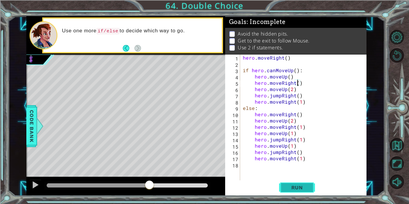
click at [296, 193] on button "Run" at bounding box center [297, 188] width 36 height 14
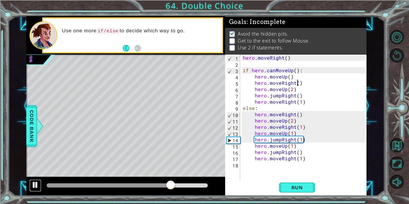
click at [33, 188] on div at bounding box center [35, 185] width 8 height 8
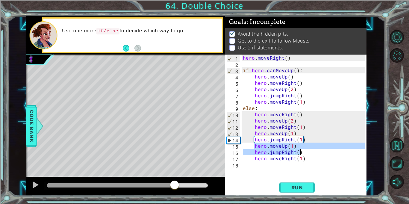
drag, startPoint x: 253, startPoint y: 146, endPoint x: 301, endPoint y: 151, distance: 47.7
click at [301, 151] on div "hero . moveRight ( ) if hero . canMoveUp ( ) : hero . moveUp ( ) hero . moveRig…" at bounding box center [305, 124] width 126 height 138
type textarea "hero.moveUp(1) hero.jumpRight()"
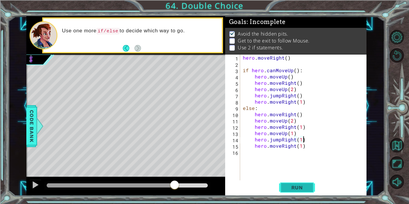
click at [293, 183] on button "Run" at bounding box center [297, 188] width 36 height 14
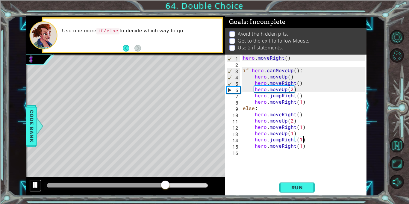
click at [34, 183] on div at bounding box center [35, 185] width 8 height 8
click at [308, 185] on span "Run" at bounding box center [298, 188] width 24 height 6
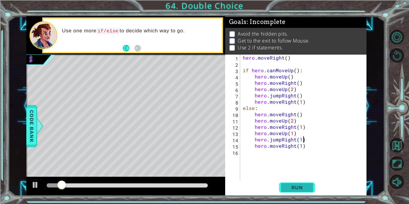
click at [308, 185] on span "Run" at bounding box center [298, 188] width 24 height 6
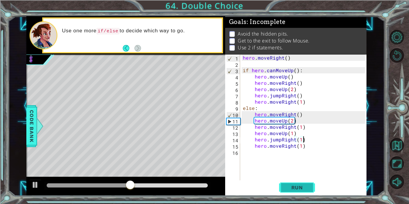
click at [308, 185] on span "Run" at bounding box center [298, 188] width 24 height 6
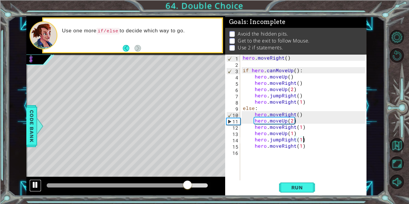
click at [33, 186] on div at bounding box center [35, 185] width 8 height 8
click at [292, 122] on div "hero . moveRight ( ) if hero . canMoveUp ( ) : hero . moveUp ( ) hero . moveRig…" at bounding box center [305, 124] width 126 height 138
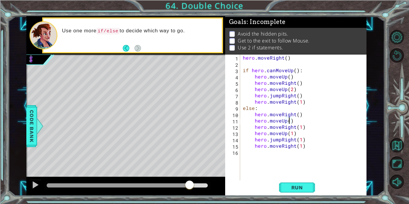
click at [292, 134] on div "hero . moveRight ( ) if hero . canMoveUp ( ) : hero . moveUp ( ) hero . moveRig…" at bounding box center [305, 124] width 126 height 138
click at [307, 185] on span "Run" at bounding box center [298, 188] width 24 height 6
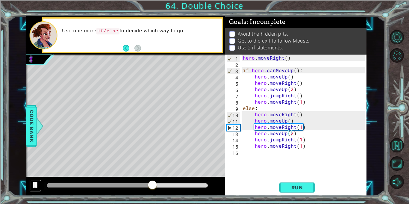
click at [36, 189] on div at bounding box center [35, 185] width 8 height 8
click at [288, 121] on div "hero . moveRight ( ) if hero . canMoveUp ( ) : hero . moveUp ( ) hero . moveRig…" at bounding box center [305, 124] width 126 height 138
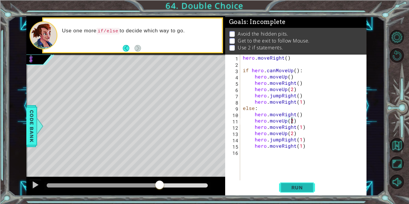
type textarea "hero.moveUp(2)"
click at [298, 192] on button "Run" at bounding box center [297, 188] width 36 height 14
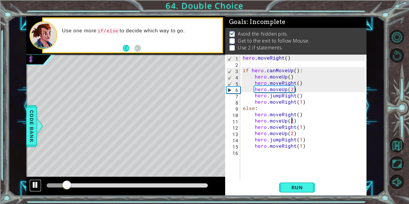
click at [33, 187] on div at bounding box center [35, 185] width 8 height 8
click at [296, 91] on div "hero . moveRight ( ) if hero . canMoveUp ( ) : hero . moveUp ( ) hero . moveRig…" at bounding box center [305, 124] width 126 height 138
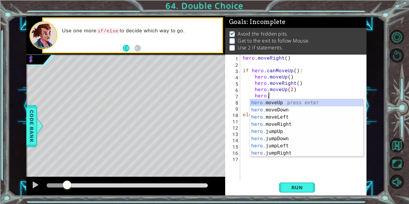
scroll to position [0, 1]
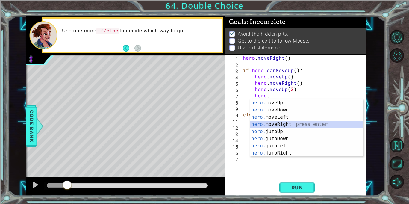
type textarea "hero.moveRight(1)"
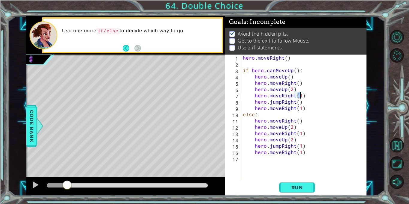
click at [304, 97] on div "hero . moveRight ( ) if hero . canMoveUp ( ) : hero . moveUp ( ) hero . moveRig…" at bounding box center [305, 124] width 126 height 138
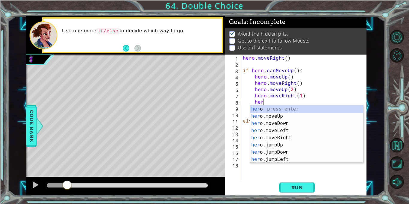
scroll to position [0, 1]
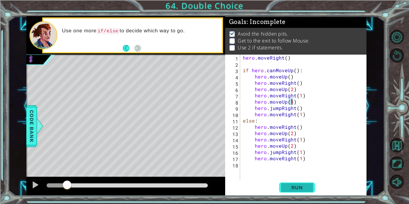
click at [302, 192] on button "Run" at bounding box center [297, 188] width 36 height 14
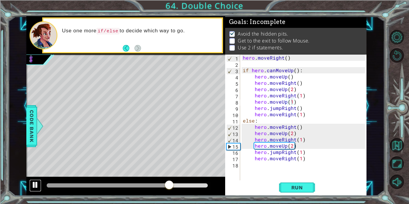
click at [36, 184] on div at bounding box center [35, 185] width 8 height 8
click at [291, 145] on div "hero . moveRight ( ) if hero . canMoveUp ( ) : hero . moveUp ( ) hero . moveRig…" at bounding box center [305, 124] width 126 height 138
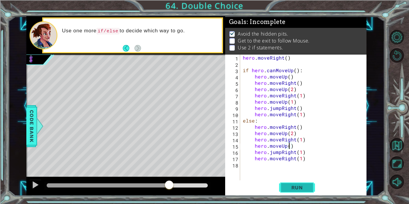
click at [311, 184] on button "Run" at bounding box center [297, 188] width 36 height 14
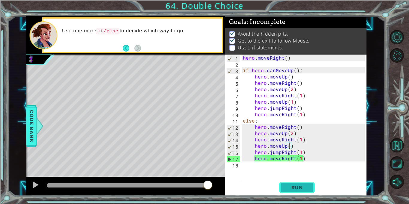
click at [289, 186] on span "Run" at bounding box center [298, 188] width 24 height 6
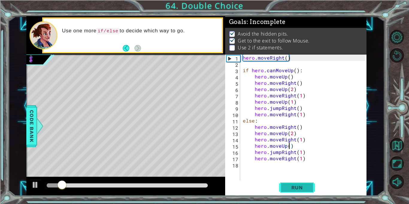
click at [289, 186] on span "Run" at bounding box center [298, 188] width 24 height 6
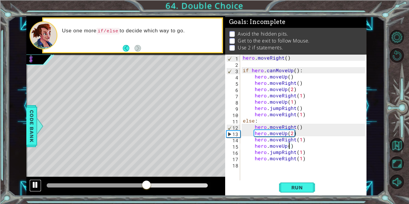
click at [35, 183] on div at bounding box center [35, 185] width 8 height 8
click at [291, 134] on div "hero . moveRight ( ) if hero . canMoveUp ( ) : hero . moveUp ( ) hero . moveRig…" at bounding box center [305, 124] width 126 height 138
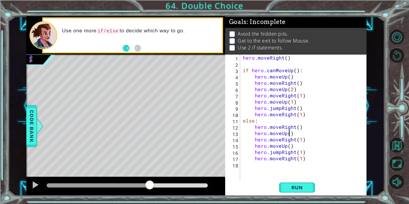
click at [288, 146] on div "hero . moveRight ( ) if hero . canMoveUp ( ) : hero . moveUp ( ) hero . moveRig…" at bounding box center [305, 124] width 126 height 138
click at [305, 187] on span "Run" at bounding box center [298, 188] width 24 height 6
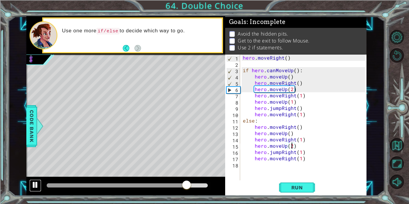
click at [36, 186] on div at bounding box center [35, 185] width 8 height 8
click at [298, 84] on div "hero . moveRight ( ) if hero . canMoveUp ( ) : hero . moveUp ( ) hero . moveRig…" at bounding box center [305, 124] width 126 height 138
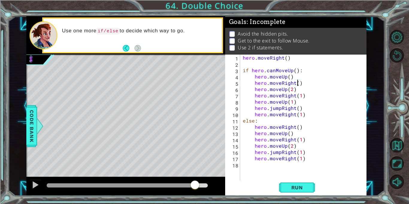
scroll to position [0, 3]
click at [302, 190] on span "Run" at bounding box center [298, 188] width 24 height 6
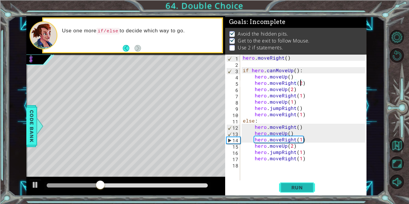
click at [288, 189] on span "Run" at bounding box center [298, 188] width 24 height 6
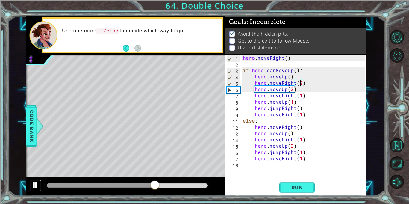
click at [34, 190] on button at bounding box center [35, 186] width 12 height 12
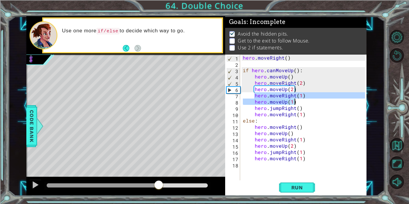
drag, startPoint x: 254, startPoint y: 96, endPoint x: 295, endPoint y: 103, distance: 41.6
click at [295, 103] on div "hero . moveRight ( ) if hero . canMoveUp ( ) : hero . moveUp ( ) hero . moveRig…" at bounding box center [305, 124] width 126 height 138
type textarea "hero.moveRight(1) hero.moveUp(1)"
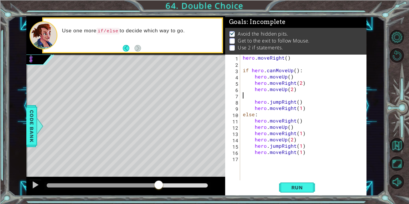
scroll to position [0, 0]
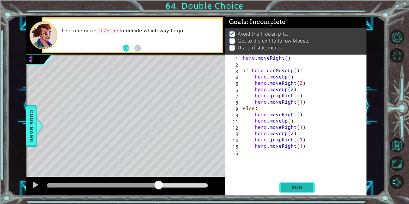
click at [305, 183] on button "Run" at bounding box center [297, 188] width 36 height 14
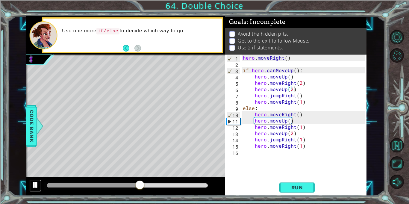
click at [35, 187] on div at bounding box center [35, 185] width 8 height 8
click at [305, 183] on button "Run" at bounding box center [297, 188] width 36 height 14
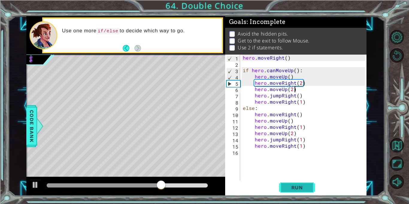
click at [305, 185] on span "Run" at bounding box center [298, 188] width 24 height 6
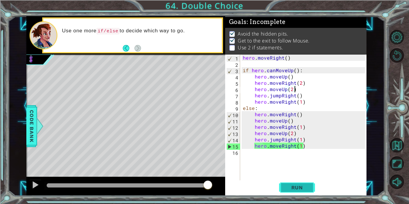
click at [290, 188] on span "Run" at bounding box center [298, 188] width 24 height 6
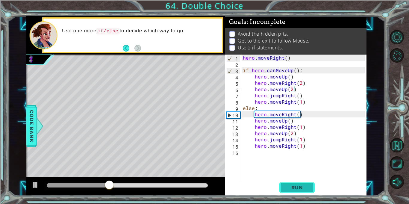
click at [290, 188] on span "Run" at bounding box center [298, 188] width 24 height 6
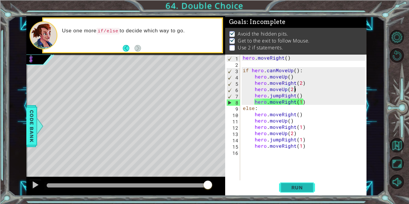
click at [282, 184] on button "Run" at bounding box center [297, 188] width 36 height 14
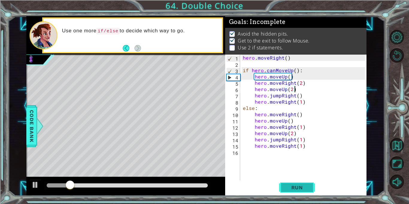
click at [282, 184] on button "Run" at bounding box center [297, 188] width 36 height 14
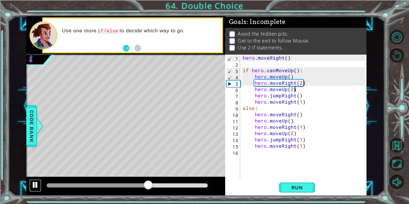
click at [39, 185] on div at bounding box center [35, 185] width 8 height 8
click at [301, 83] on div "hero . moveRight ( ) if hero . canMoveUp ( ) : hero . moveUp ( ) hero . moveRig…" at bounding box center [305, 124] width 126 height 138
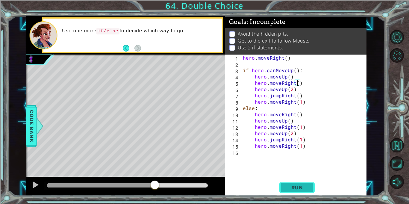
click at [310, 186] on button "Run" at bounding box center [297, 188] width 36 height 14
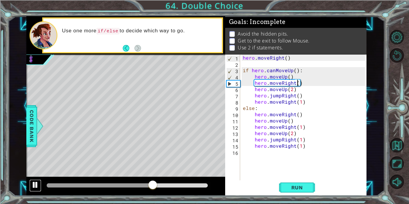
click at [34, 188] on div at bounding box center [35, 185] width 8 height 8
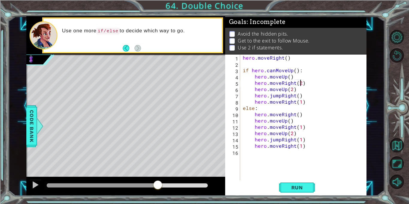
scroll to position [0, 3]
click at [313, 191] on button "Run" at bounding box center [297, 188] width 36 height 14
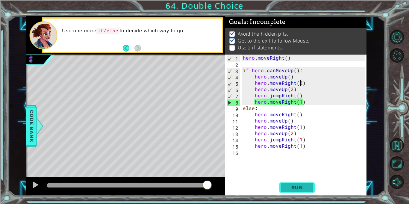
click at [313, 191] on button "Run" at bounding box center [297, 188] width 36 height 14
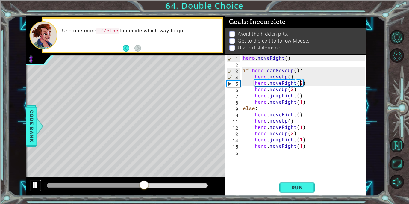
click at [39, 186] on div at bounding box center [35, 185] width 8 height 8
click at [312, 146] on div "hero . moveRight ( ) if hero . canMoveUp ( ) : hero . moveUp ( ) hero . moveRig…" at bounding box center [305, 124] width 126 height 138
type textarea "hero.moveRight(1)"
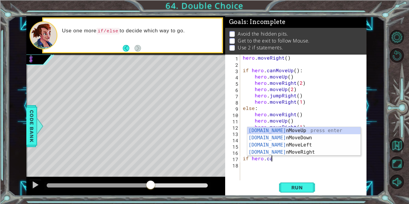
scroll to position [0, 1]
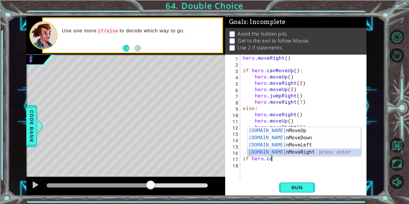
type textarea "if hero.canMoveRight()"
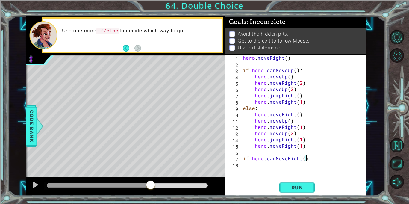
click at [310, 160] on div "hero . moveRight ( ) if hero . canMoveUp ( ) : hero . moveUp ( ) hero . moveRig…" at bounding box center [305, 124] width 126 height 138
click at [253, 165] on div "hero . moveRight ( ) if hero . canMoveUp ( ) : hero . moveUp ( ) hero . moveRig…" at bounding box center [305, 124] width 126 height 138
click at [307, 159] on div "hero . moveRight ( ) if hero . canMoveUp ( ) : hero . moveUp ( ) hero . moveRig…" at bounding box center [305, 124] width 126 height 138
type textarea "if hero.canMoveRight()"
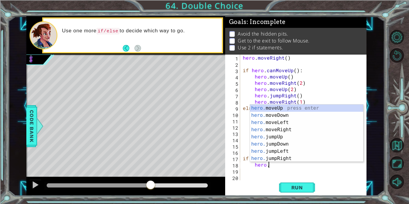
scroll to position [0, 1]
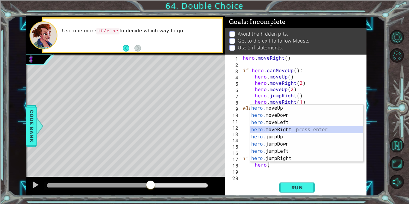
type textarea "hero.moveRight(1)"
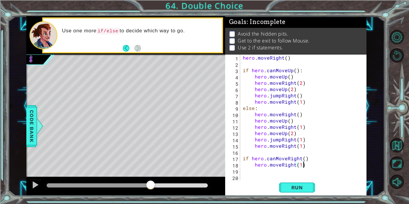
click at [310, 167] on div "hero . moveRight ( ) if hero . canMoveUp ( ) : hero . moveUp ( ) hero . moveRig…" at bounding box center [305, 124] width 126 height 138
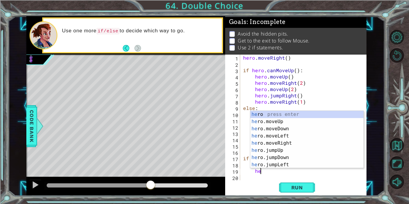
scroll to position [0, 1]
type textarea "h"
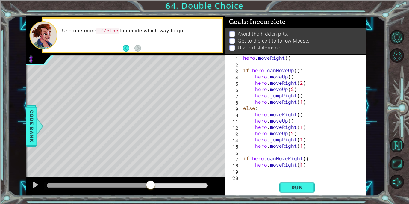
scroll to position [0, 0]
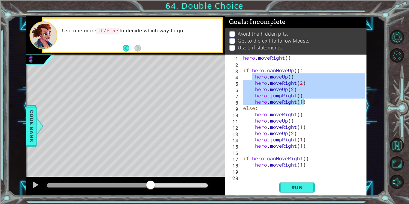
drag, startPoint x: 253, startPoint y: 77, endPoint x: 304, endPoint y: 102, distance: 56.3
click at [304, 102] on div "hero . moveRight ( ) if hero . canMoveUp ( ) : hero . moveUp ( ) hero . moveRig…" at bounding box center [305, 124] width 126 height 138
type textarea "hero.jumpRight() hero.moveRight(1)"
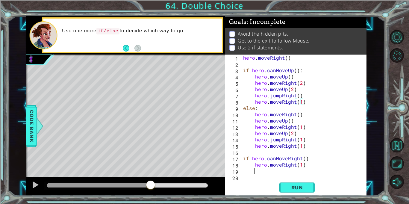
click at [260, 171] on div "hero . moveRight ( ) if hero . canMoveUp ( ) : hero . moveUp ( ) hero . moveRig…" at bounding box center [305, 124] width 126 height 138
paste textarea "hero.moveRight(1)"
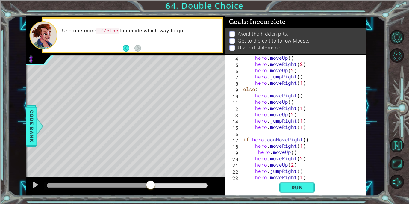
scroll to position [19, 0]
click at [255, 159] on div "hero . moveUp ( ) hero . moveRight ( 2 ) hero . moveUp ( 2 ) hero . jumpRight (…" at bounding box center [305, 124] width 126 height 138
type textarea "hero.moveRight(2)"
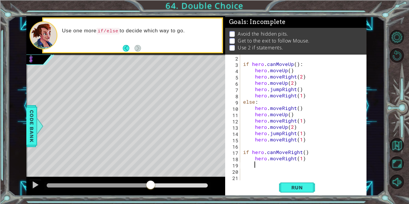
type textarea "hero"
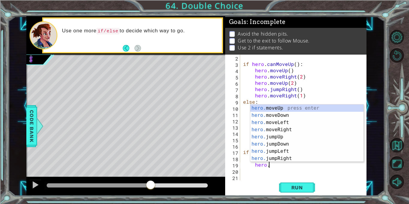
scroll to position [0, 1]
type textarea "hero.moveUp(1)"
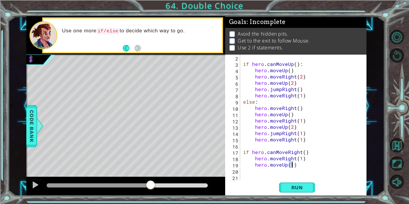
click at [300, 167] on div "if hero . canMoveUp ( ) : hero . moveUp ( ) hero . moveRight ( 2 ) hero . moveU…" at bounding box center [305, 124] width 126 height 138
click at [305, 187] on span "Run" at bounding box center [298, 188] width 24 height 6
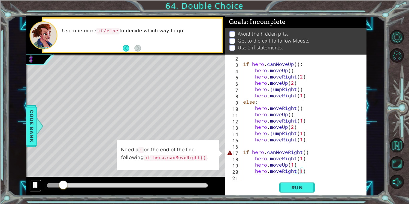
click at [35, 189] on div at bounding box center [35, 185] width 8 height 8
click at [307, 153] on div "if hero . canMoveUp ( ) : hero . moveUp ( ) hero . moveRight ( 2 ) hero . moveU…" at bounding box center [305, 124] width 126 height 138
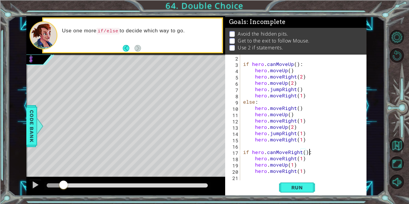
scroll to position [0, 4]
type textarea "if hero.canMoveRight():"
click at [309, 188] on button "Run" at bounding box center [297, 188] width 36 height 14
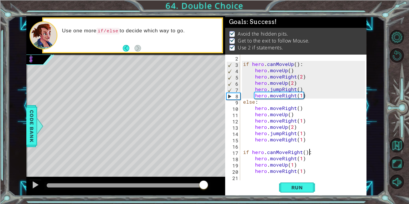
drag, startPoint x: 80, startPoint y: 186, endPoint x: 204, endPoint y: 186, distance: 124.1
click at [204, 186] on div at bounding box center [203, 185] width 11 height 11
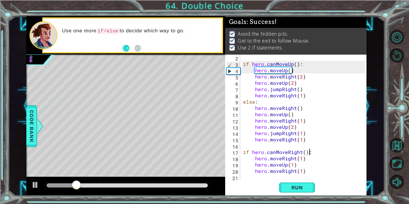
click at [202, 185] on div at bounding box center [127, 185] width 161 height 4
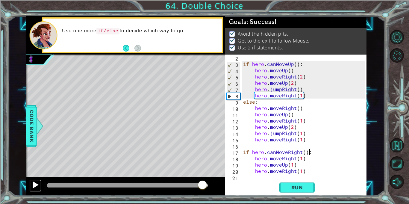
click at [37, 186] on div at bounding box center [35, 185] width 8 height 8
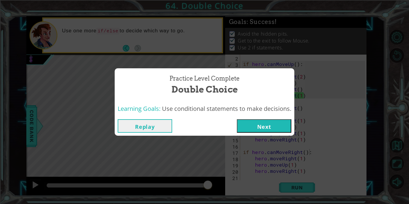
click at [254, 122] on button "Next" at bounding box center [264, 125] width 55 height 13
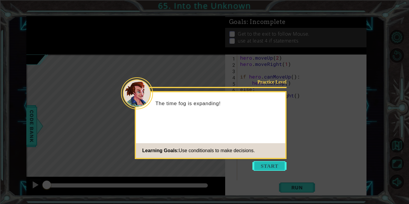
click at [269, 165] on button "Start" at bounding box center [270, 166] width 34 height 10
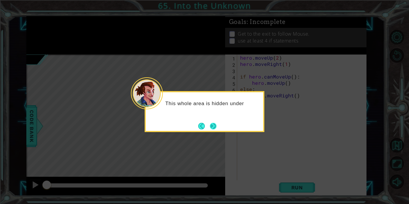
click at [214, 126] on button "Next" at bounding box center [213, 126] width 7 height 7
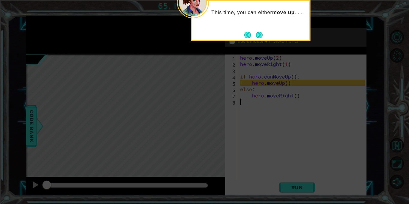
click at [260, 30] on div "This time, you can either move up . . ." at bounding box center [251, 20] width 120 height 41
click at [259, 32] on button "Next" at bounding box center [259, 35] width 9 height 9
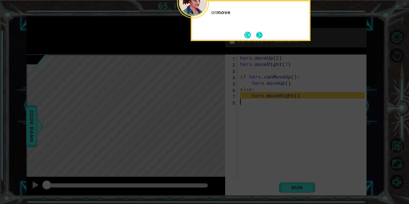
click at [259, 33] on button "Next" at bounding box center [259, 35] width 8 height 8
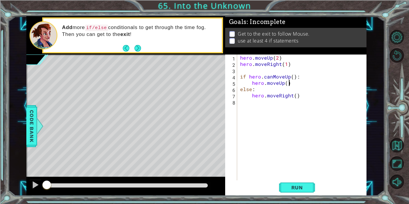
click at [294, 85] on div "hero . moveUp ( 2 ) hero . moveRight ( 1 ) if hero . canMoveUp ( ) : hero . mov…" at bounding box center [303, 124] width 129 height 138
type textarea "hero.moveUp()"
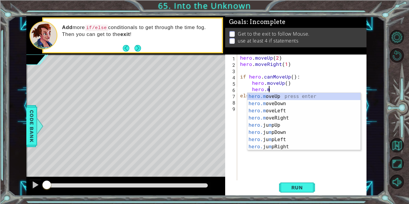
scroll to position [0, 1]
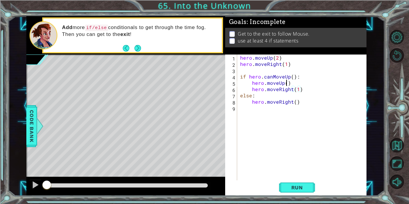
click at [287, 82] on div "hero . moveUp ( 2 ) hero . moveRight ( 1 ) if hero . canMoveUp ( ) : hero . mov…" at bounding box center [303, 124] width 129 height 138
click at [302, 91] on div "hero . moveUp ( 2 ) hero . moveRight ( 1 ) if hero . canMoveUp ( ) : hero . mov…" at bounding box center [303, 124] width 129 height 138
type textarea "hero.moveRight(1)"
click at [301, 91] on div "hero . moveUp ( 2 ) hero . moveRight ( 1 ) if hero . canMoveUp ( ) : hero . mov…" at bounding box center [303, 124] width 129 height 138
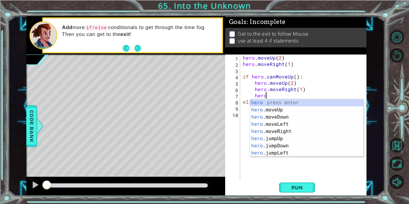
scroll to position [0, 1]
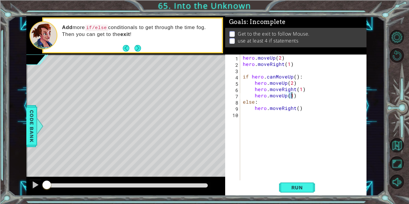
type textarea "hero.moveUp(2)"
click at [299, 96] on div "hero . moveUp ( 2 ) hero . moveRight ( 1 ) if hero . canMoveUp ( ) : hero . mov…" at bounding box center [305, 124] width 126 height 138
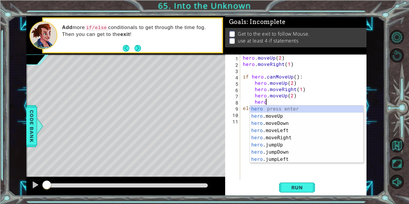
scroll to position [0, 1]
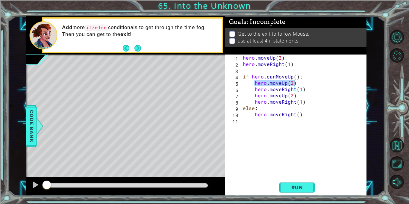
drag, startPoint x: 255, startPoint y: 83, endPoint x: 296, endPoint y: 85, distance: 41.7
click at [296, 85] on div "hero . moveUp ( 2 ) hero . moveRight ( 1 ) if hero . canMoveUp ( ) : hero . mov…" at bounding box center [305, 124] width 126 height 138
click at [296, 88] on div "hero . moveUp ( 2 ) hero . moveRight ( 1 ) if hero . canMoveUp ( ) : hero . mov…" at bounding box center [305, 124] width 126 height 138
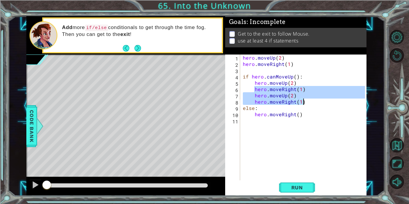
drag, startPoint x: 255, startPoint y: 90, endPoint x: 302, endPoint y: 102, distance: 49.0
click at [302, 102] on div "hero . moveUp ( 2 ) hero . moveRight ( 1 ) if hero . canMoveUp ( ) : hero . mov…" at bounding box center [305, 124] width 126 height 138
type textarea "hero.moveUp(2) hero.moveRight(1)"
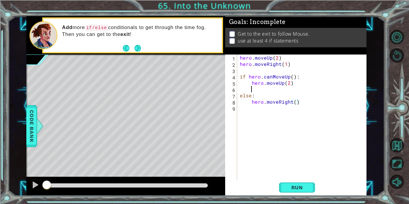
scroll to position [0, 0]
click at [289, 84] on div "hero . moveUp ( 2 ) hero . moveRight ( 1 ) if hero . canMoveUp ( ) : hero . mov…" at bounding box center [303, 124] width 129 height 138
click at [300, 191] on button "Run" at bounding box center [297, 188] width 36 height 14
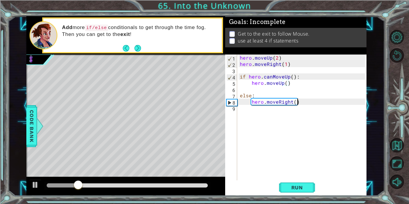
click at [301, 101] on div "hero . moveUp ( 2 ) hero . moveRight ( 1 ) if hero . canMoveUp ( ) : hero . mov…" at bounding box center [303, 124] width 129 height 138
type textarea "hero.moveRight()"
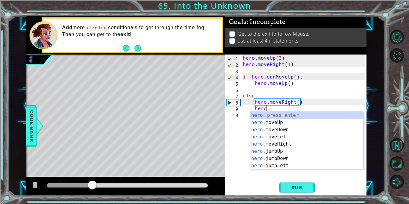
scroll to position [0, 1]
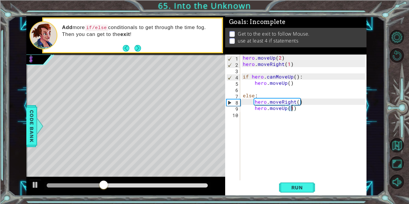
click at [298, 108] on div "hero . moveUp ( 2 ) hero . moveRight ( 1 ) if hero . canMoveUp ( ) : hero . mov…" at bounding box center [305, 124] width 126 height 138
type textarea "hero.moveUp(1)"
click at [33, 186] on div at bounding box center [35, 185] width 8 height 8
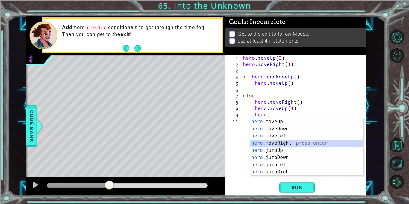
type textarea "hero.moveRight(1)"
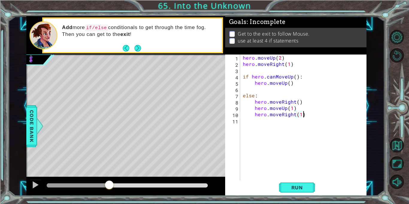
click at [304, 113] on div "hero . moveUp ( 2 ) hero . moveRight ( 1 ) if hero . canMoveUp ( ) : hero . mov…" at bounding box center [305, 124] width 126 height 138
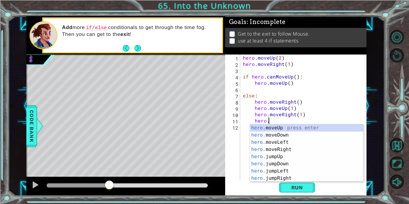
type textarea "hero.moveUp(1)"
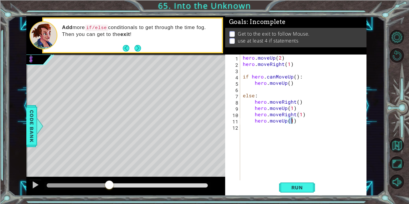
click at [295, 122] on div "hero . moveUp ( 2 ) hero . moveRight ( 1 ) if hero . canMoveUp ( ) : hero . mov…" at bounding box center [305, 124] width 126 height 138
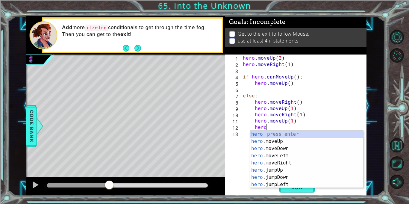
type textarea "hero."
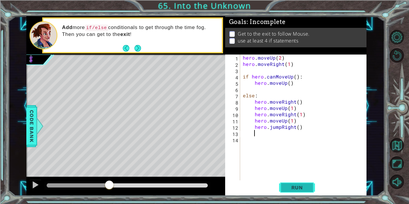
click at [306, 187] on span "Run" at bounding box center [298, 188] width 24 height 6
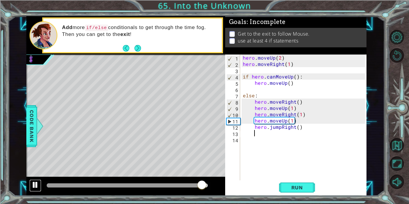
click at [0, 0] on div at bounding box center [0, 0] width 0 height 0
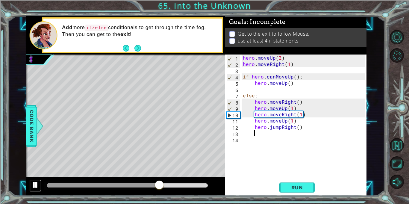
click at [40, 186] on button at bounding box center [35, 186] width 12 height 12
click at [292, 109] on div "hero . moveUp ( 2 ) hero . moveRight ( 1 ) if hero . canMoveUp ( ) : hero . mov…" at bounding box center [305, 124] width 126 height 138
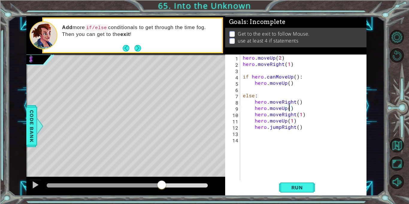
scroll to position [0, 3]
click at [303, 186] on span "Run" at bounding box center [298, 188] width 24 height 6
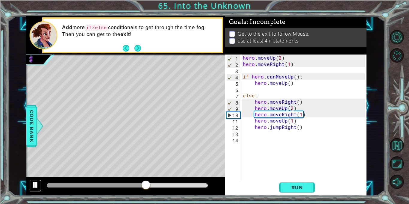
click at [33, 186] on div at bounding box center [35, 185] width 8 height 8
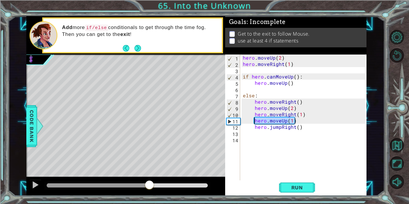
drag, startPoint x: 297, startPoint y: 121, endPoint x: 254, endPoint y: 121, distance: 42.6
click at [254, 121] on div "hero . moveUp ( 2 ) hero . moveRight ( 1 ) if hero . canMoveUp ( ) : hero . mov…" at bounding box center [305, 124] width 126 height 138
type textarea "hero.moveUp(1)"
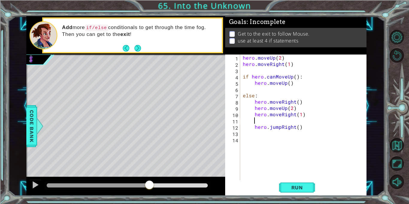
scroll to position [0, 0]
click at [296, 186] on span "Run" at bounding box center [298, 188] width 24 height 6
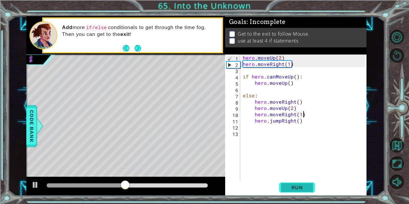
click at [296, 186] on span "Run" at bounding box center [298, 188] width 24 height 6
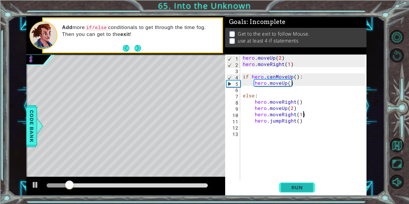
click at [296, 186] on span "Run" at bounding box center [298, 188] width 24 height 6
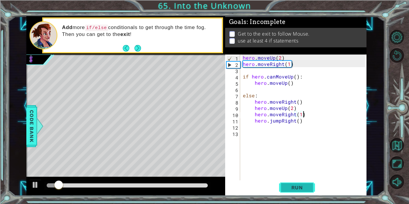
click at [296, 186] on span "Run" at bounding box center [298, 188] width 24 height 6
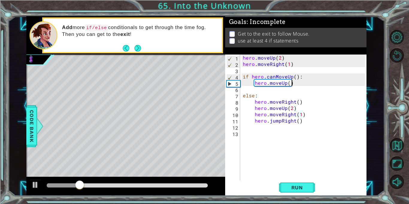
click at [295, 84] on div "hero . moveUp ( 2 ) hero . moveRight ( 1 ) if hero . canMoveUp ( ) : hero . mov…" at bounding box center [305, 124] width 126 height 138
type textarea "hero.moveUp()"
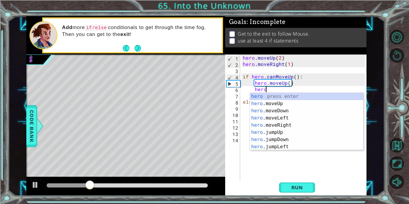
scroll to position [0, 1]
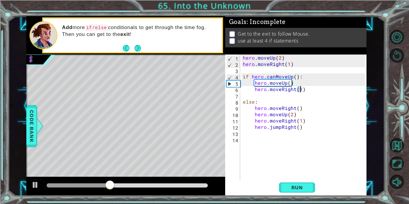
type textarea "hero.moveRight(2)"
click at [305, 90] on div "hero . moveUp ( 2 ) hero . moveRight ( 1 ) if hero . canMoveUp ( ) : hero . mov…" at bounding box center [305, 124] width 126 height 138
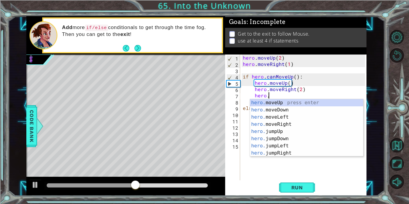
scroll to position [0, 1]
type textarea "hero.moveUp(1)"
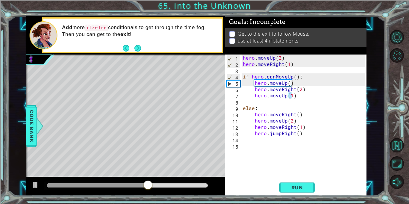
click at [302, 95] on div "hero . moveUp ( 2 ) hero . moveRight ( 1 ) if hero . canMoveUp ( ) : hero . mov…" at bounding box center [305, 124] width 126 height 138
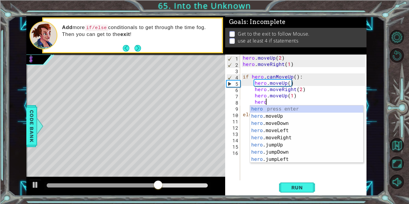
type textarea "hero."
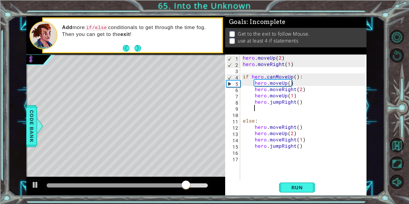
scroll to position [0, 0]
click at [305, 186] on span "Run" at bounding box center [298, 188] width 24 height 6
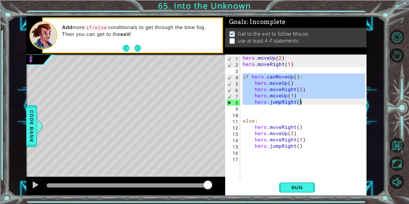
drag, startPoint x: 243, startPoint y: 78, endPoint x: 301, endPoint y: 102, distance: 62.9
click at [301, 102] on div "hero . moveUp ( 2 ) hero . moveRight ( 1 ) if hero . canMoveUp ( ) : hero . mov…" at bounding box center [305, 124] width 126 height 138
click at [251, 82] on div "hero . moveUp ( 2 ) hero . moveRight ( 1 ) if hero . canMoveUp ( ) : hero . mov…" at bounding box center [303, 118] width 123 height 126
type textarea "hero.moveUp()"
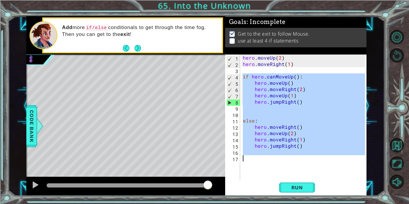
drag, startPoint x: 242, startPoint y: 76, endPoint x: 300, endPoint y: 157, distance: 99.7
click at [300, 157] on div "hero . moveUp ( 2 ) hero . moveRight ( 1 ) if hero . canMoveUp ( ) : hero . mov…" at bounding box center [305, 124] width 126 height 138
click at [261, 165] on div "hero . moveUp ( 2 ) hero . moveRight ( 1 ) if hero . canMoveUp ( ) : hero . mov…" at bounding box center [303, 118] width 123 height 126
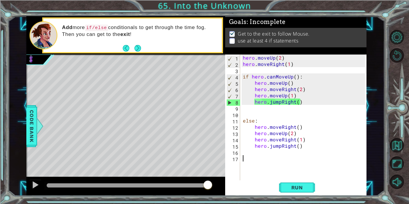
click at [252, 166] on div "hero . moveUp ( 2 ) hero . moveRight ( 1 ) if hero . canMoveUp ( ) : hero . mov…" at bounding box center [305, 124] width 126 height 138
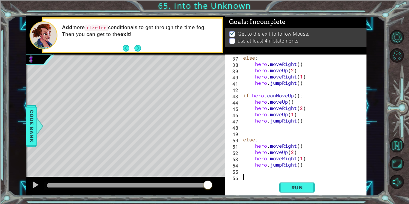
scroll to position [227, 0]
click at [297, 185] on span "Run" at bounding box center [298, 188] width 24 height 6
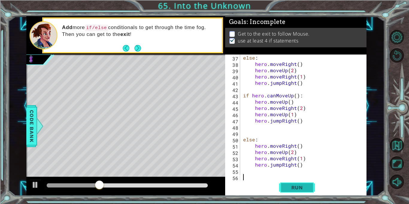
click at [297, 185] on span "Run" at bounding box center [298, 188] width 24 height 6
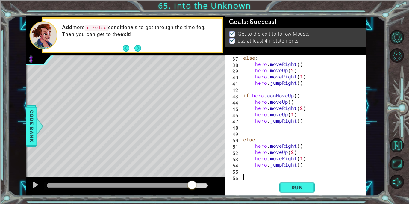
drag, startPoint x: 91, startPoint y: 181, endPoint x: 192, endPoint y: 179, distance: 101.6
click at [192, 179] on div at bounding box center [125, 186] width 199 height 19
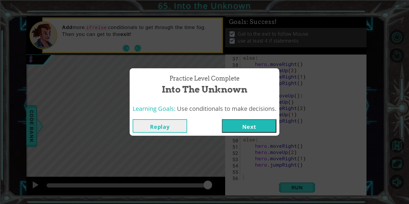
click at [255, 128] on button "Next" at bounding box center [249, 125] width 55 height 13
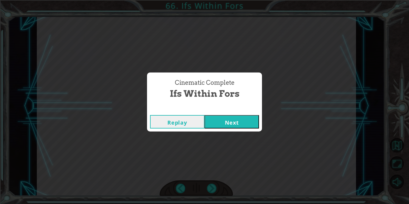
click at [251, 124] on button "Next" at bounding box center [232, 121] width 55 height 13
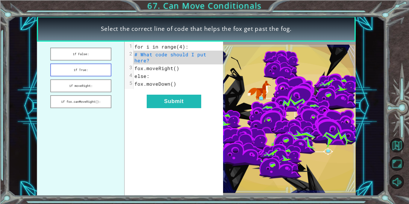
click at [97, 68] on button "if True:" at bounding box center [80, 70] width 61 height 13
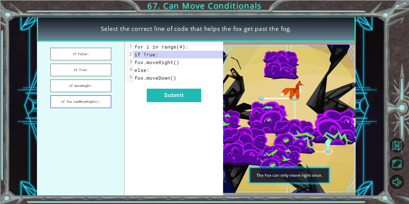
click at [102, 96] on button "if fox.canMoveRight():" at bounding box center [80, 101] width 61 height 13
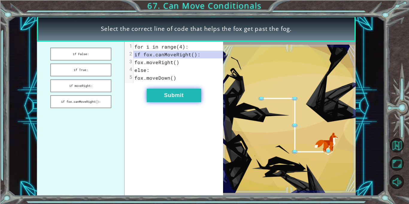
click at [171, 97] on button "Submit" at bounding box center [174, 95] width 55 height 13
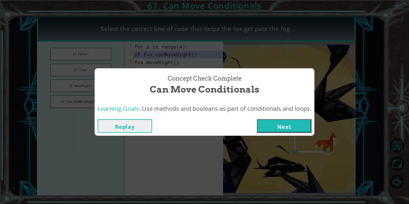
click at [299, 127] on button "Next" at bounding box center [284, 125] width 55 height 13
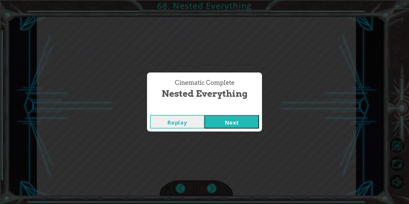
click at [251, 119] on button "Next" at bounding box center [232, 121] width 55 height 13
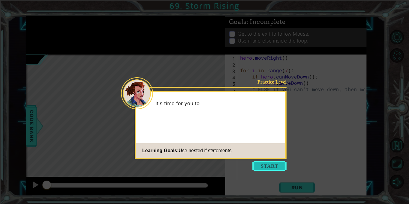
click at [278, 165] on button "Start" at bounding box center [270, 166] width 34 height 10
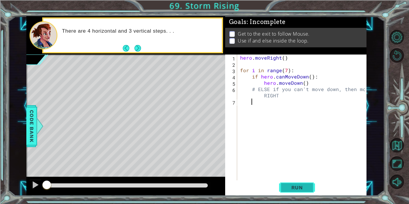
click at [298, 182] on button "Run" at bounding box center [297, 188] width 36 height 14
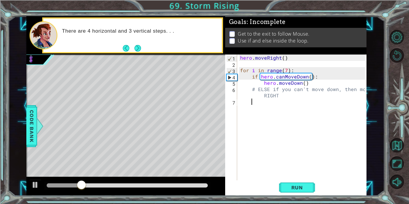
click at [283, 59] on div "hero . moveRight ( ) for i in range ( 7 ) : if hero . canMoveDown ( ) : hero . …" at bounding box center [303, 124] width 129 height 138
click at [308, 181] on button "Run" at bounding box center [297, 188] width 36 height 14
click at [295, 181] on button "Run" at bounding box center [297, 188] width 36 height 14
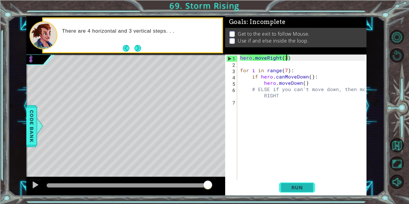
click at [296, 186] on span "Run" at bounding box center [298, 188] width 24 height 6
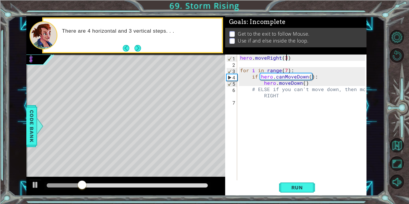
click at [307, 84] on div "hero . moveRight ( 3 ) for i in range ( 7 ) : if hero . canMoveDown ( ) : hero …" at bounding box center [303, 124] width 129 height 138
type textarea "hero.moveDown()"
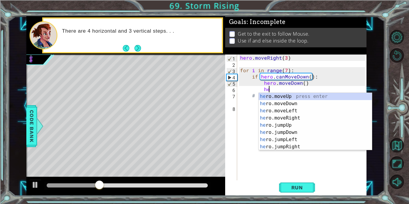
scroll to position [0, 2]
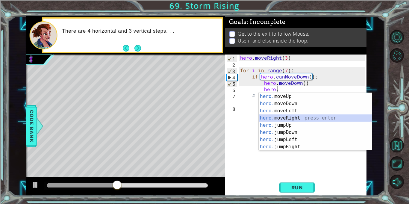
type textarea "hero.moveRight(1)"
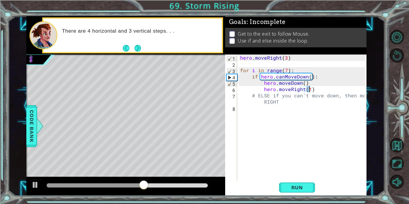
click at [315, 90] on div "hero . moveRight ( 3 ) for i in range ( 7 ) : if hero . canMoveDown ( ) : hero …" at bounding box center [303, 124] width 129 height 138
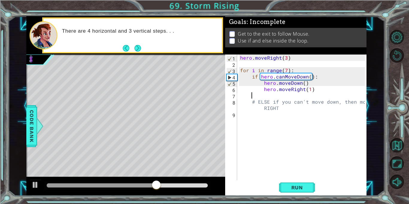
scroll to position [0, 0]
type textarea "w"
type textarea "else:"
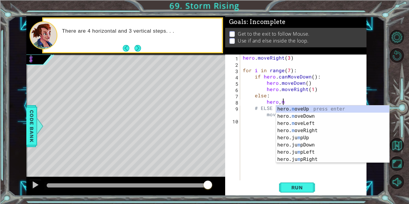
scroll to position [0, 2]
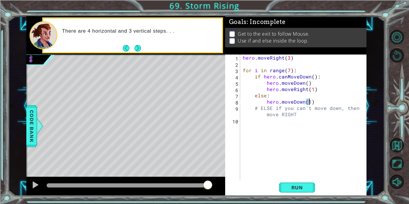
click at [315, 88] on div "hero . moveRight ( 3 ) for i in range ( 7 ) : if hero . canMoveDown ( ) : hero …" at bounding box center [305, 124] width 126 height 138
click at [298, 191] on button "Run" at bounding box center [297, 188] width 36 height 14
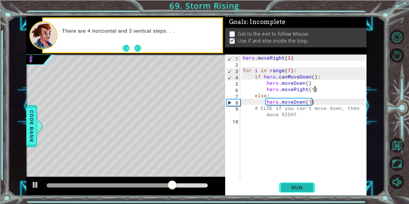
click at [296, 190] on span "Run" at bounding box center [298, 188] width 24 height 6
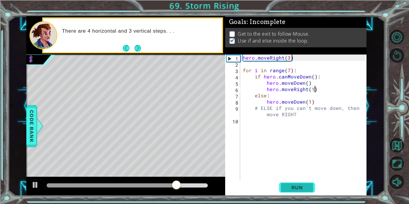
click at [296, 190] on span "Run" at bounding box center [298, 188] width 24 height 6
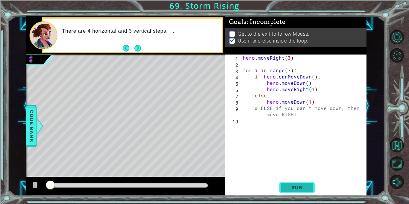
click at [296, 190] on span "Run" at bounding box center [298, 188] width 24 height 6
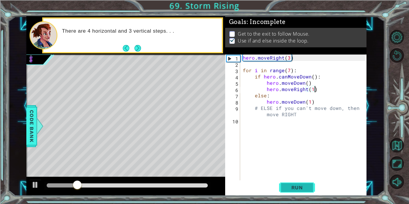
click at [296, 190] on span "Run" at bounding box center [298, 188] width 24 height 6
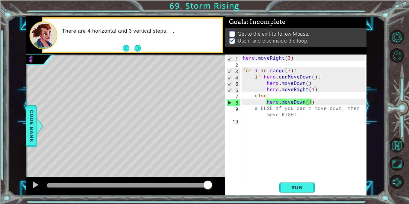
click at [316, 90] on div "hero . moveRight ( 3 ) for i in range ( 7 ) : if hero . canMoveDown ( ) : hero …" at bounding box center [305, 124] width 126 height 138
click at [291, 89] on div "hero . moveRight ( 3 ) for i in range ( 7 ) : if hero . canMoveDown ( ) : hero …" at bounding box center [305, 124] width 126 height 138
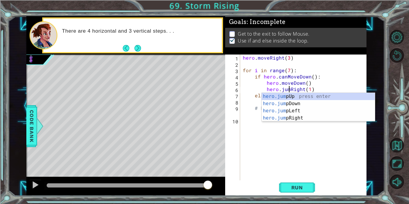
scroll to position [0, 3]
click at [293, 190] on span "Run" at bounding box center [298, 188] width 24 height 6
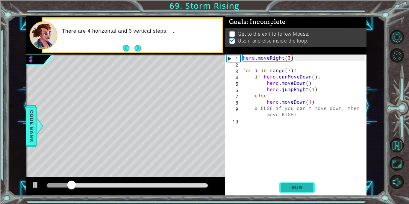
click at [293, 190] on span "Run" at bounding box center [298, 188] width 24 height 6
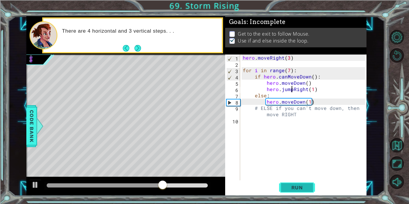
click at [293, 190] on span "Run" at bounding box center [298, 188] width 24 height 6
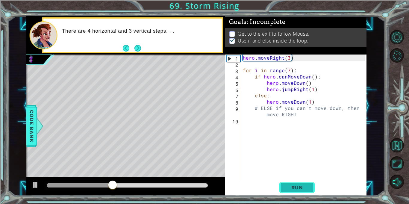
click at [293, 190] on span "Run" at bounding box center [298, 188] width 24 height 6
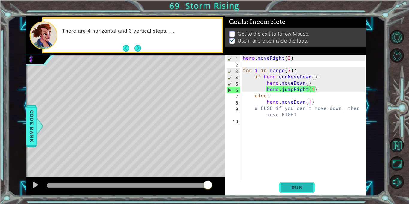
click at [304, 185] on span "Run" at bounding box center [298, 188] width 24 height 6
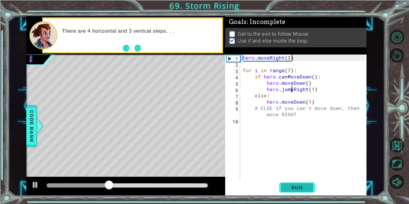
click at [304, 185] on span "Run" at bounding box center [298, 188] width 24 height 6
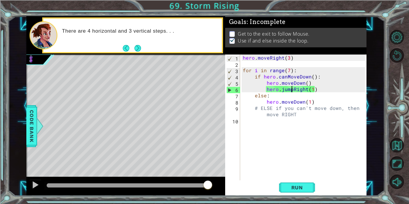
click at [290, 91] on div "hero . moveRight ( 3 ) for i in range ( 7 ) : if hero . canMoveDown ( ) : hero …" at bounding box center [305, 124] width 126 height 138
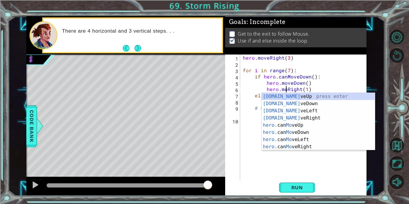
scroll to position [0, 3]
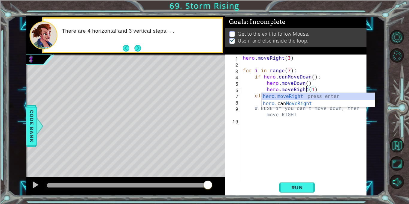
click at [289, 70] on div "hero . moveRight ( 3 ) for i in range ( 7 ) : if hero . canMoveDown ( ) : hero …" at bounding box center [305, 124] width 126 height 138
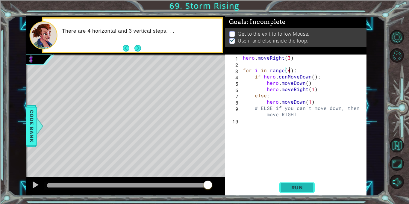
click at [304, 183] on button "Run" at bounding box center [297, 188] width 36 height 14
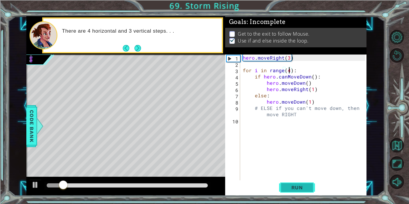
click at [304, 183] on button "Run" at bounding box center [297, 188] width 36 height 14
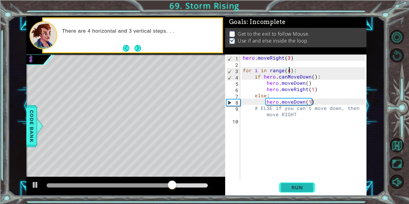
click at [304, 183] on button "Run" at bounding box center [297, 188] width 36 height 14
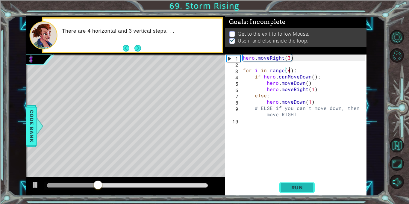
click at [304, 183] on button "Run" at bounding box center [297, 188] width 36 height 14
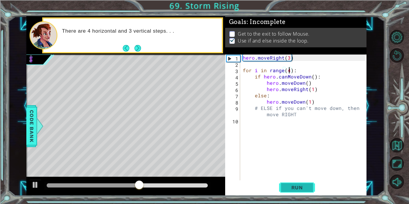
click at [304, 183] on button "Run" at bounding box center [297, 188] width 36 height 14
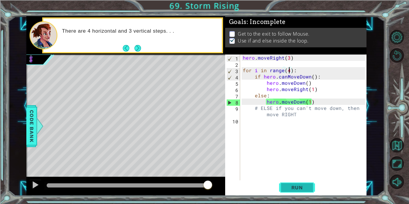
click at [305, 185] on span "Run" at bounding box center [298, 188] width 24 height 6
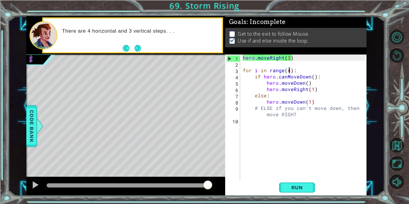
click at [291, 102] on div "hero . moveRight ( 3 ) for i in range ( 4 ) : if hero . canMoveDown ( ) : hero …" at bounding box center [305, 124] width 126 height 138
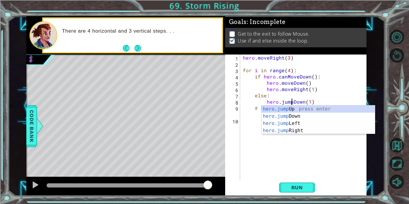
scroll to position [0, 3]
click at [301, 185] on span "Run" at bounding box center [298, 188] width 24 height 6
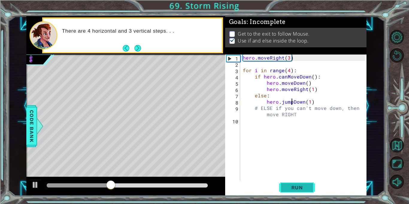
click at [301, 185] on span "Run" at bounding box center [298, 188] width 24 height 6
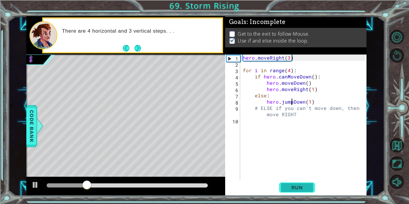
click at [301, 185] on span "Run" at bounding box center [298, 188] width 24 height 6
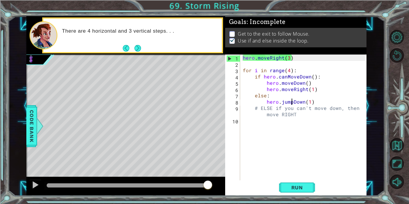
click at [289, 58] on div "hero . moveRight ( 3 ) for i in range ( 4 ) : if hero . canMoveDown ( ) : hero …" at bounding box center [305, 124] width 126 height 138
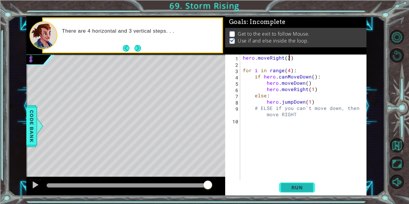
click at [288, 190] on span "Run" at bounding box center [298, 188] width 24 height 6
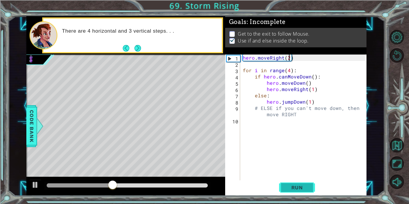
click at [288, 190] on span "Run" at bounding box center [298, 188] width 24 height 6
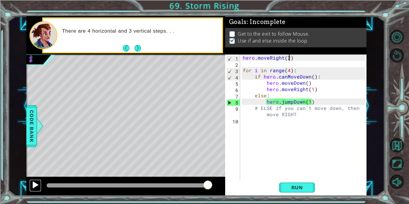
click at [38, 185] on div at bounding box center [35, 185] width 8 height 8
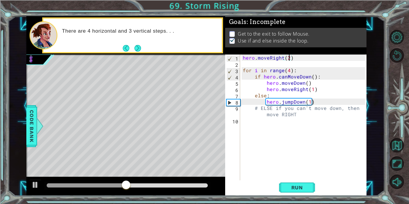
click at [304, 199] on div "1 ההההההההההההההההההההההההההההההההההההההההההההההההההההההההההההההההההההההההההההה…" at bounding box center [204, 102] width 409 height 204
click at [304, 185] on span "Run" at bounding box center [298, 188] width 24 height 6
click at [35, 188] on div at bounding box center [35, 185] width 8 height 8
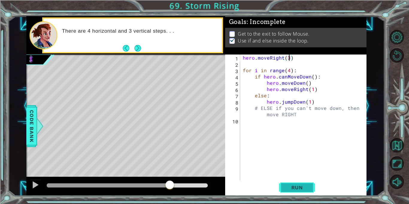
click at [297, 190] on span "Run" at bounding box center [298, 188] width 24 height 6
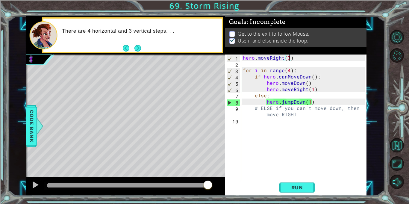
click at [251, 92] on div "hero . moveRight ( 3 ) for i in range ( 4 ) : if hero . canMoveDown ( ) : hero …" at bounding box center [305, 124] width 126 height 138
type textarea "hero.moveRight(1)"
click at [320, 91] on div "hero . moveRight ( 3 ) for i in range ( 4 ) : if hero . canMoveDown ( ) : hero …" at bounding box center [305, 124] width 126 height 138
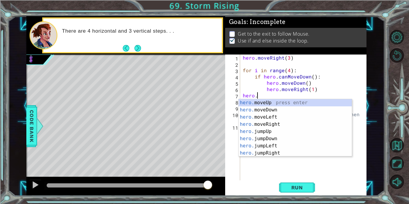
scroll to position [0, 1]
type textarea "hero.j"
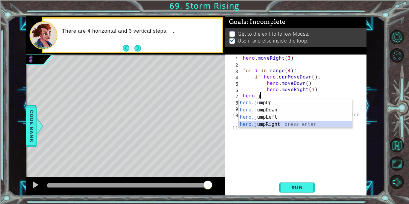
scroll to position [0, 0]
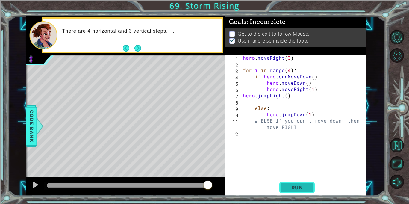
click at [288, 188] on span "Run" at bounding box center [298, 188] width 24 height 6
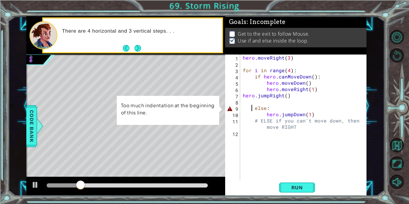
click at [252, 110] on div "hero . moveRight ( 3 ) for i in range ( 4 ) : if hero . canMoveDown ( ) : hero …" at bounding box center [305, 124] width 126 height 138
type textarea "hero.j"
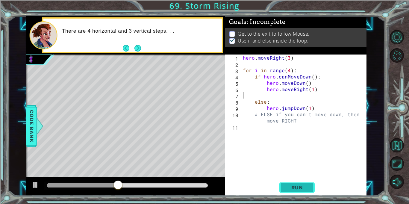
click at [301, 187] on span "Run" at bounding box center [298, 188] width 24 height 6
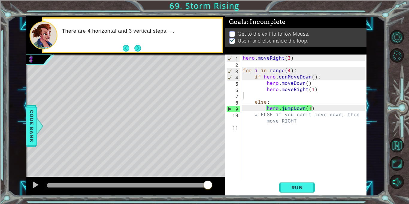
click at [290, 59] on div "hero . moveRight ( 3 ) for i in range ( 4 ) : if hero . canMoveDown ( ) : hero …" at bounding box center [305, 124] width 126 height 138
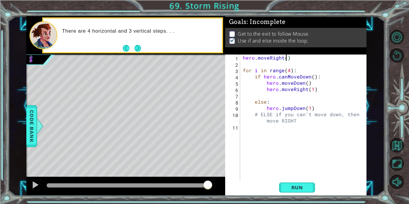
scroll to position [0, 3]
click at [291, 109] on div "hero . moveRight ( 4 ) for i in range ( 4 ) : if hero . canMoveDown ( ) : hero …" at bounding box center [305, 124] width 126 height 138
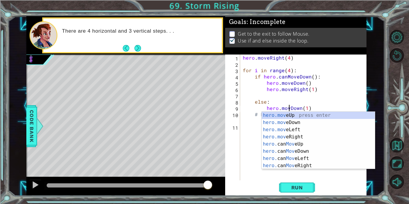
type textarea "hero.moveDown(1)"
click at [315, 108] on div "hero . moveRight ( 4 ) for i in range ( 4 ) : if hero . canMoveDown ( ) : hero …" at bounding box center [305, 124] width 126 height 138
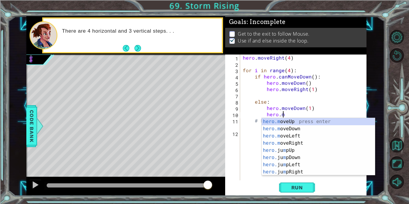
scroll to position [0, 2]
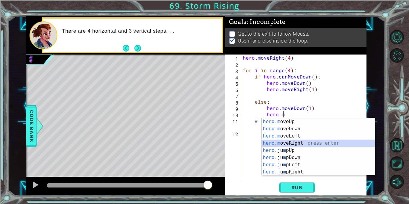
type textarea "hero.moveRight(1)"
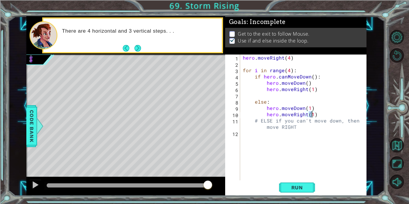
click at [316, 114] on div "hero . moveRight ( 4 ) for i in range ( 4 ) : if hero . canMoveDown ( ) : hero …" at bounding box center [305, 124] width 126 height 138
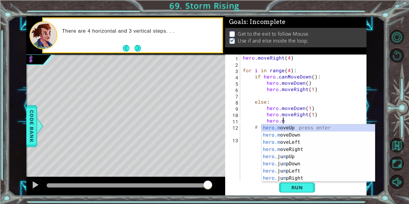
scroll to position [0, 2]
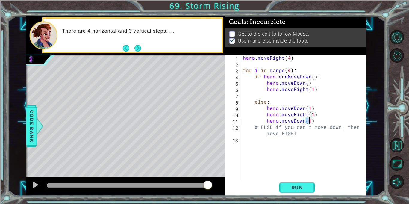
type textarea "hero.moveDown(2)"
click at [317, 120] on div "hero . moveRight ( 4 ) for i in range ( 4 ) : if hero . canMoveDown ( ) : hero …" at bounding box center [305, 124] width 126 height 138
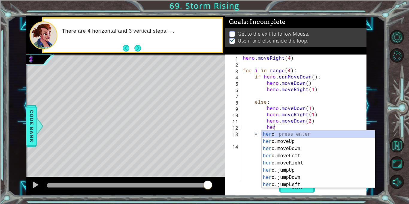
scroll to position [0, 2]
type textarea "hero."
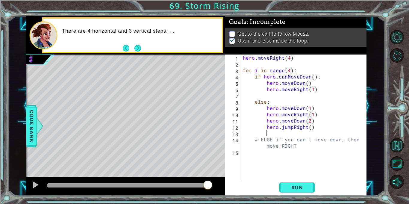
scroll to position [0, 1]
click at [306, 191] on button "Run" at bounding box center [297, 188] width 36 height 14
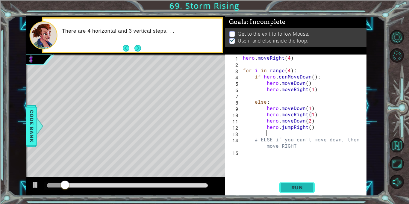
click at [306, 191] on button "Run" at bounding box center [297, 188] width 36 height 14
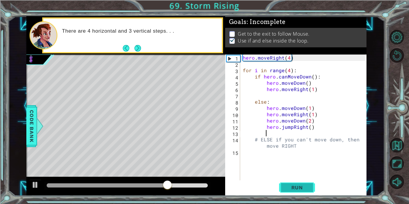
click at [306, 191] on button "Run" at bounding box center [297, 188] width 36 height 14
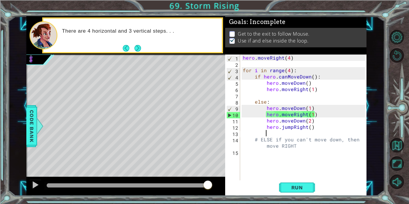
click at [290, 58] on div "hero . moveRight ( 4 ) for i in range ( 4 ) : if hero . canMoveDown ( ) : hero …" at bounding box center [305, 124] width 126 height 138
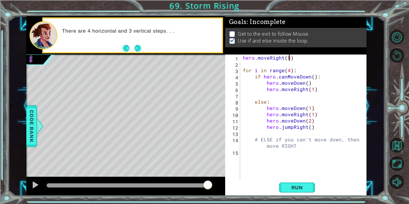
scroll to position [0, 3]
click at [308, 109] on div "hero . moveRight ( 5 ) for i in range ( 4 ) : if hero . canMoveDown ( ) : hero …" at bounding box center [305, 124] width 126 height 138
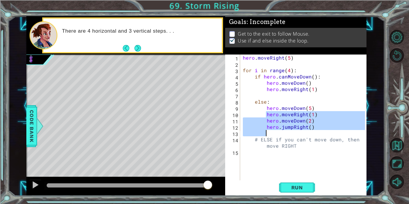
drag, startPoint x: 265, startPoint y: 116, endPoint x: 311, endPoint y: 131, distance: 48.2
click at [311, 131] on div "hero . moveRight ( 5 ) for i in range ( 4 ) : if hero . canMoveDown ( ) : hero …" at bounding box center [305, 124] width 126 height 138
type textarea "hero.jumpRight()"
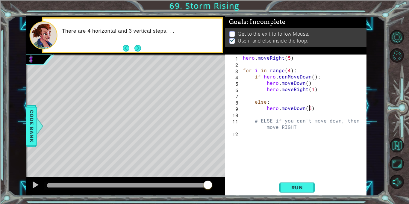
click at [310, 108] on div "hero . moveRight ( 5 ) for i in range ( 4 ) : if hero . canMoveDown ( ) : hero …" at bounding box center [305, 124] width 126 height 138
type textarea "hero.moveDown(3)"
click at [313, 108] on div "hero . moveRight ( 5 ) for i in range ( 4 ) : if hero . canMoveDown ( ) : hero …" at bounding box center [305, 124] width 126 height 138
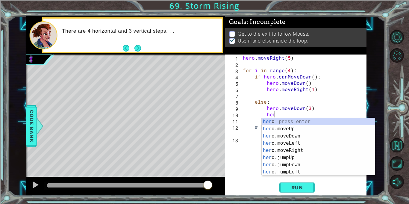
scroll to position [0, 2]
type textarea "hero."
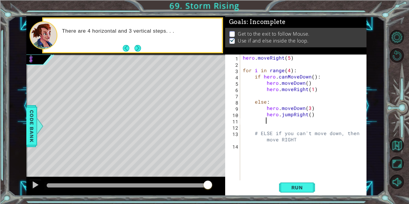
scroll to position [0, 1]
click at [306, 193] on button "Run" at bounding box center [297, 188] width 36 height 14
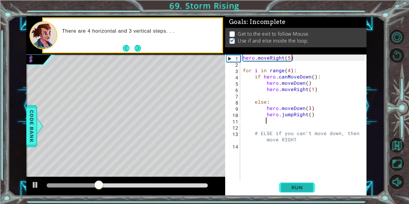
click at [306, 193] on button "Run" at bounding box center [297, 188] width 36 height 14
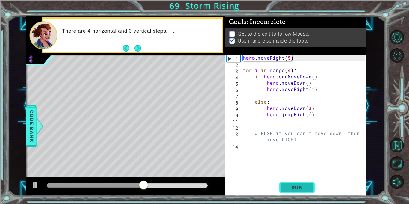
click at [306, 193] on button "Run" at bounding box center [297, 188] width 36 height 14
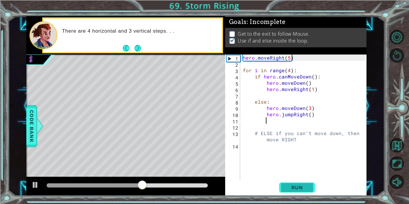
click at [306, 193] on button "Run" at bounding box center [297, 188] width 36 height 14
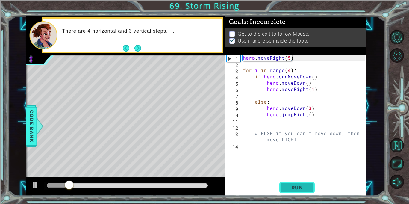
click at [306, 193] on button "Run" at bounding box center [297, 188] width 36 height 14
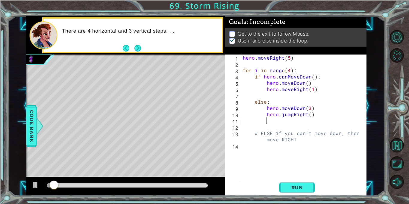
scroll to position [0, 1]
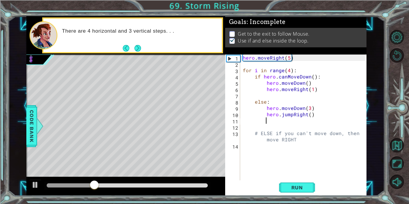
click at [306, 193] on button "Run" at bounding box center [297, 188] width 36 height 14
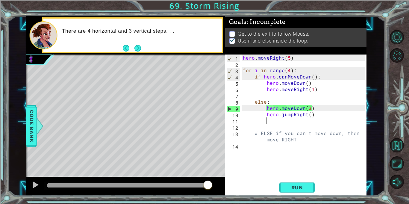
click at [306, 193] on button "Run" at bounding box center [297, 188] width 36 height 14
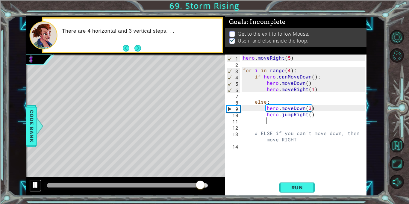
click at [35, 184] on div at bounding box center [35, 185] width 8 height 8
click at [306, 83] on div "hero . moveRight ( 5 ) for i in range ( 4 ) : if hero . canMoveDown ( ) : hero …" at bounding box center [305, 124] width 126 height 138
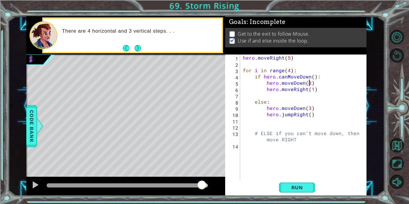
scroll to position [0, 4]
click at [292, 89] on div "hero . moveRight ( 5 ) for i in range ( 4 ) : if hero . canMoveDown ( ) : hero …" at bounding box center [305, 124] width 126 height 138
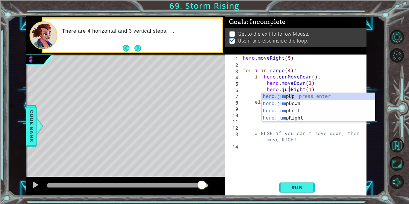
scroll to position [0, 3]
type textarea "hero.jumpRight(1)"
click at [308, 194] on button "Run" at bounding box center [297, 188] width 36 height 14
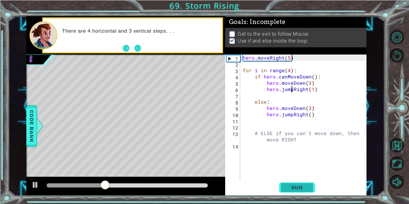
click at [308, 194] on button "Run" at bounding box center [297, 188] width 36 height 14
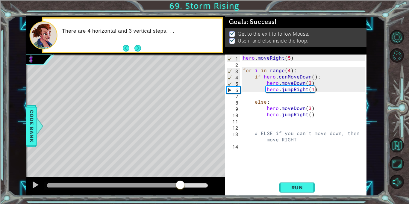
drag, startPoint x: 86, startPoint y: 185, endPoint x: 185, endPoint y: 187, distance: 98.3
click at [185, 187] on div at bounding box center [180, 185] width 11 height 11
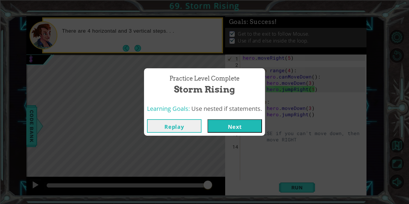
click at [256, 120] on button "Next" at bounding box center [235, 125] width 55 height 13
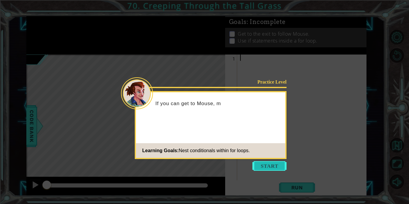
click at [265, 166] on button "Start" at bounding box center [270, 166] width 34 height 10
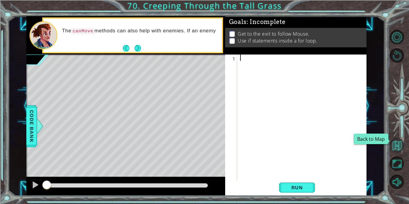
click at [398, 148] on button "Back to Map" at bounding box center [397, 145] width 14 height 14
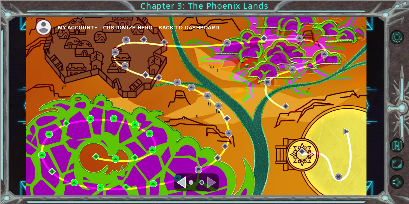
click at [177, 177] on div "Navigate to the previous page" at bounding box center [181, 183] width 9 height 12
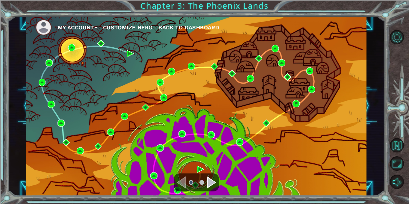
click at [209, 180] on div "Navigate to the next page" at bounding box center [211, 183] width 9 height 12
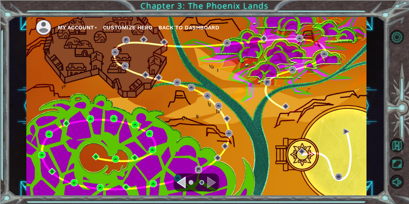
click at [176, 177] on div at bounding box center [197, 183] width 46 height 18
click at [207, 25] on span "Back to Dashboard" at bounding box center [189, 27] width 61 height 6
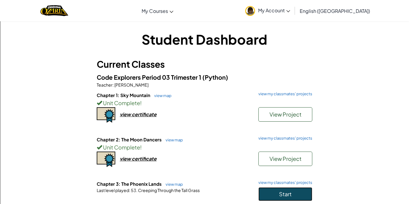
click at [297, 193] on button "Start" at bounding box center [286, 194] width 54 height 14
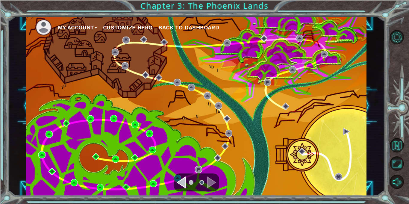
click at [175, 177] on div at bounding box center [197, 183] width 46 height 18
click at [203, 183] on li at bounding box center [202, 182] width 5 height 5
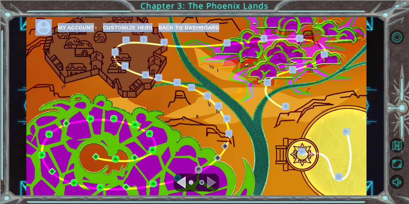
drag, startPoint x: 202, startPoint y: 183, endPoint x: 218, endPoint y: 128, distance: 57.0
click at [218, 128] on div "My Account Customize Hero Back to Dashboard" at bounding box center [196, 106] width 340 height 180
click at [218, 129] on div "My Account Customize Hero Back to Dashboard" at bounding box center [196, 106] width 340 height 180
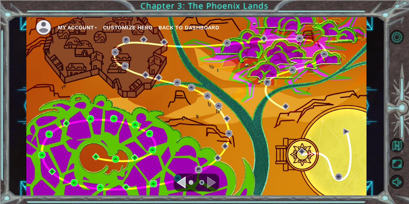
click at [151, 185] on img at bounding box center [153, 183] width 7 height 7
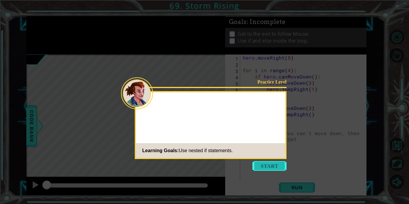
click at [260, 163] on button "Start" at bounding box center [270, 166] width 34 height 10
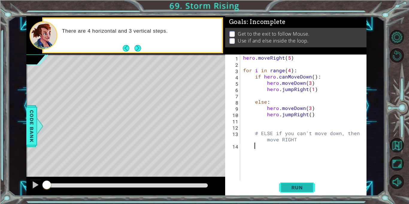
click at [290, 191] on button "Run" at bounding box center [297, 188] width 36 height 14
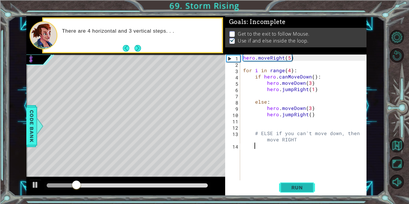
click at [290, 191] on button "Run" at bounding box center [297, 188] width 36 height 14
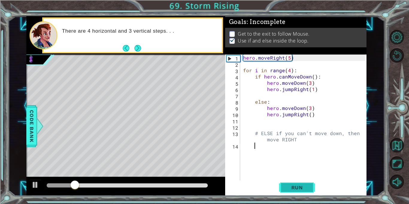
click at [290, 191] on button "Run" at bounding box center [297, 188] width 36 height 14
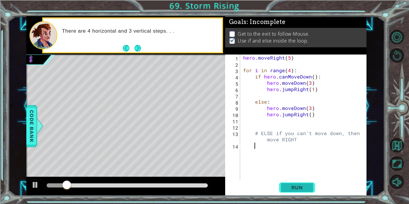
click at [290, 191] on button "Run" at bounding box center [297, 188] width 36 height 14
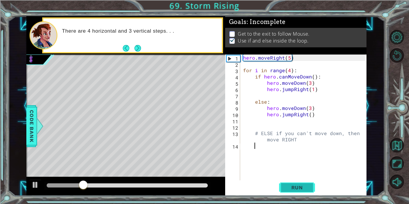
click at [290, 191] on button "Run" at bounding box center [297, 188] width 36 height 14
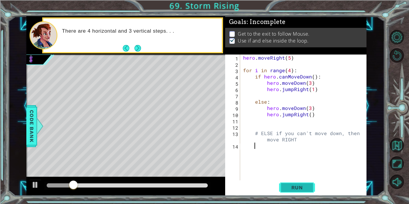
click at [290, 191] on button "Run" at bounding box center [297, 188] width 36 height 14
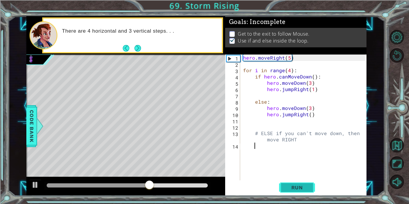
click at [290, 191] on button "Run" at bounding box center [297, 188] width 36 height 14
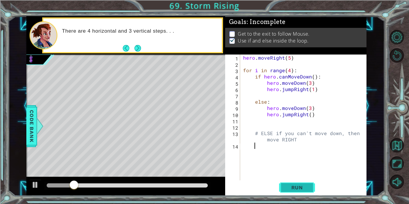
click at [290, 191] on button "Run" at bounding box center [297, 188] width 36 height 14
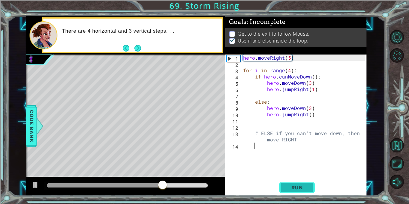
click at [290, 191] on button "Run" at bounding box center [297, 188] width 36 height 14
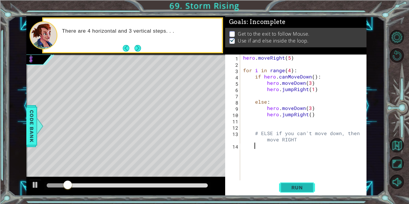
click at [290, 191] on button "Run" at bounding box center [297, 188] width 36 height 14
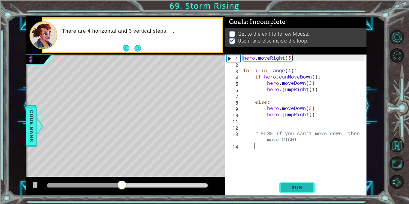
click at [290, 191] on button "Run" at bounding box center [297, 188] width 36 height 14
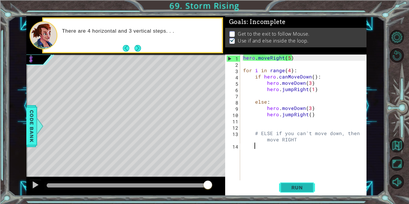
click at [290, 191] on button "Run" at bounding box center [297, 188] width 36 height 14
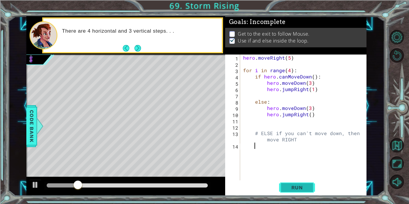
click at [290, 191] on button "Run" at bounding box center [297, 188] width 36 height 14
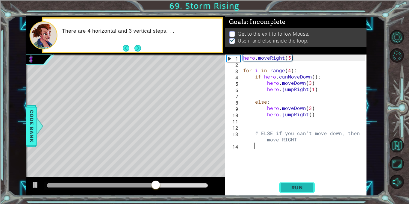
click at [290, 191] on button "Run" at bounding box center [297, 188] width 36 height 14
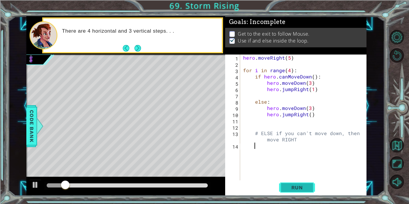
click at [290, 191] on button "Run" at bounding box center [297, 188] width 36 height 14
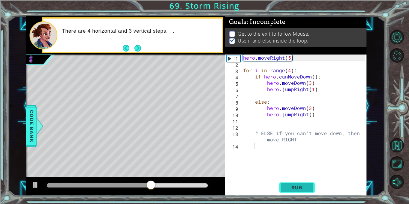
click at [290, 191] on button "Run" at bounding box center [297, 188] width 36 height 14
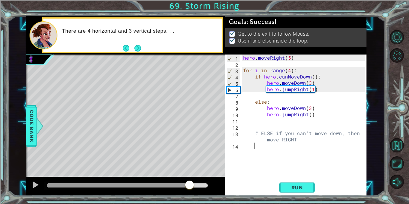
drag, startPoint x: 81, startPoint y: 187, endPoint x: 190, endPoint y: 186, distance: 108.8
click at [190, 186] on div at bounding box center [189, 185] width 11 height 11
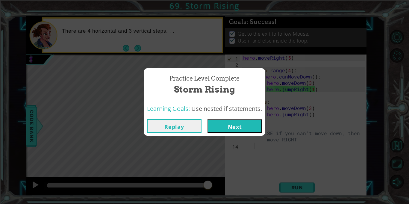
click at [252, 128] on button "Next" at bounding box center [235, 125] width 55 height 13
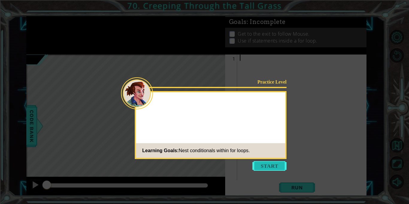
click at [273, 162] on button "Start" at bounding box center [270, 166] width 34 height 10
